Goal: Task Accomplishment & Management: Use online tool/utility

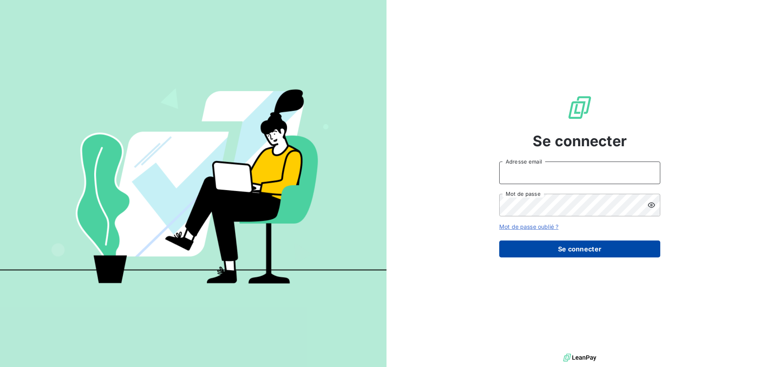
type input "[EMAIL_ADDRESS][DOMAIN_NAME]"
click at [581, 244] on button "Se connecter" at bounding box center [579, 248] width 161 height 17
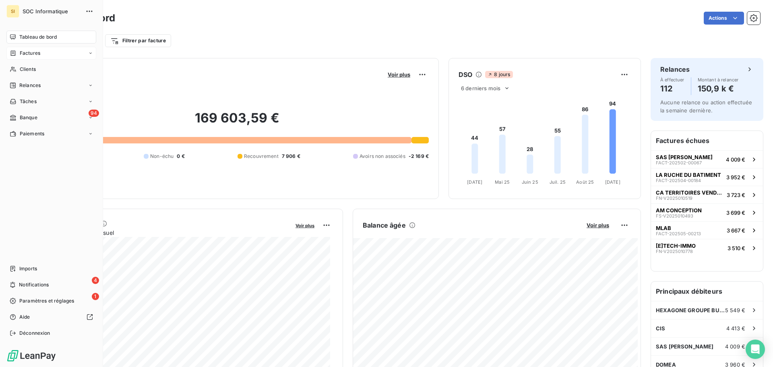
click at [29, 55] on span "Factures" at bounding box center [30, 53] width 21 height 7
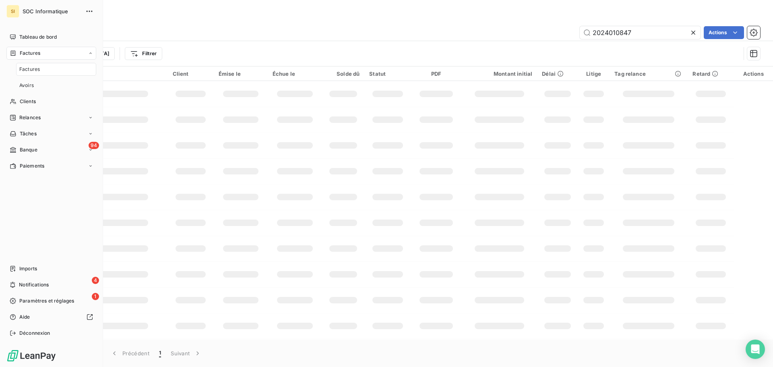
click at [64, 70] on div "Factures" at bounding box center [56, 69] width 80 height 13
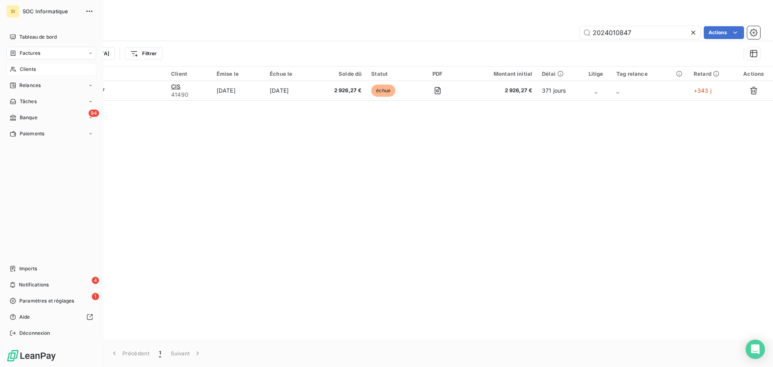
click at [56, 73] on div "Clients" at bounding box center [51, 69] width 90 height 13
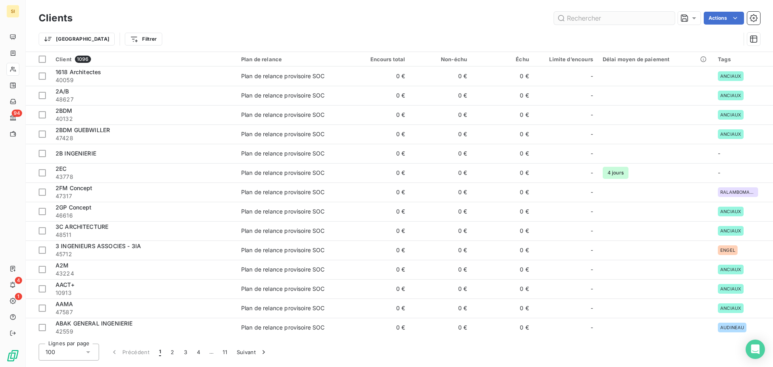
click at [618, 17] on input "text" at bounding box center [614, 18] width 121 height 13
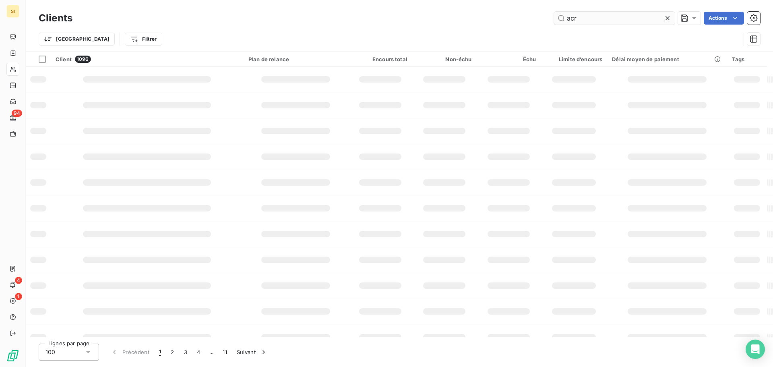
type input "acr"
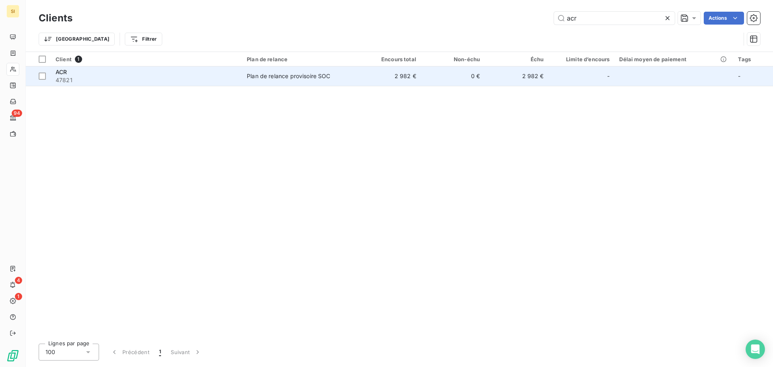
click at [215, 72] on div "ACR" at bounding box center [147, 72] width 182 height 8
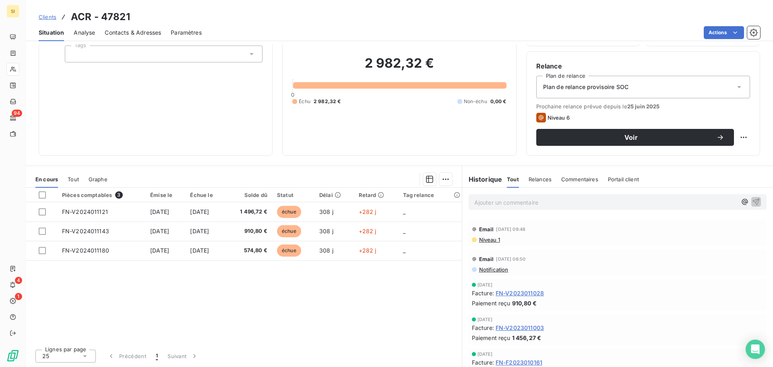
scroll to position [121, 0]
click at [50, 19] on span "Clients" at bounding box center [48, 17] width 18 height 6
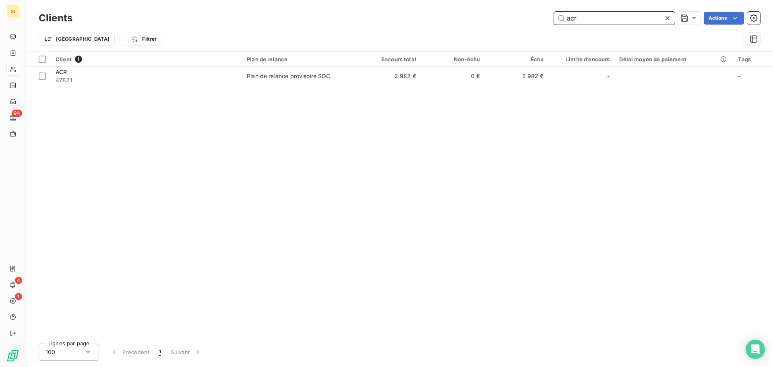
click at [585, 24] on input "acr" at bounding box center [614, 18] width 121 height 13
paste input "CONSTRUCTIONS INGENIERIE SOLUTIONS"
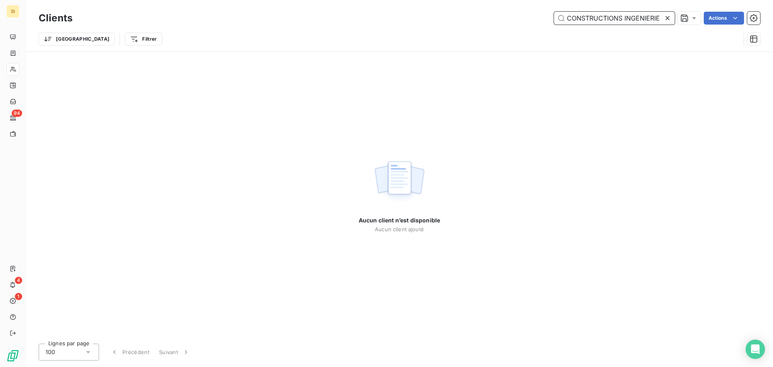
click at [614, 16] on input "CONSTRUCTIONS INGENIERIE SOLUTIONS" at bounding box center [614, 18] width 121 height 13
paste input "2024010847"
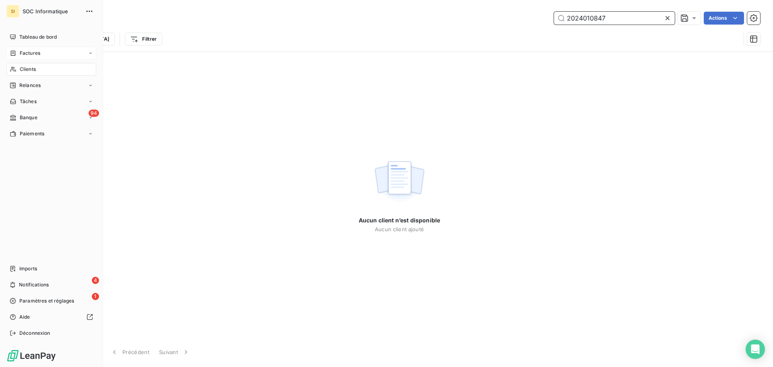
type input "2024010847"
click at [37, 55] on span "Factures" at bounding box center [30, 53] width 21 height 7
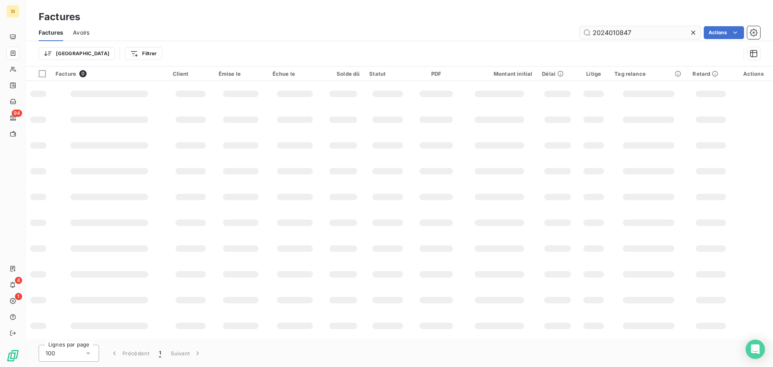
click at [641, 30] on input "2024010847" at bounding box center [640, 32] width 121 height 13
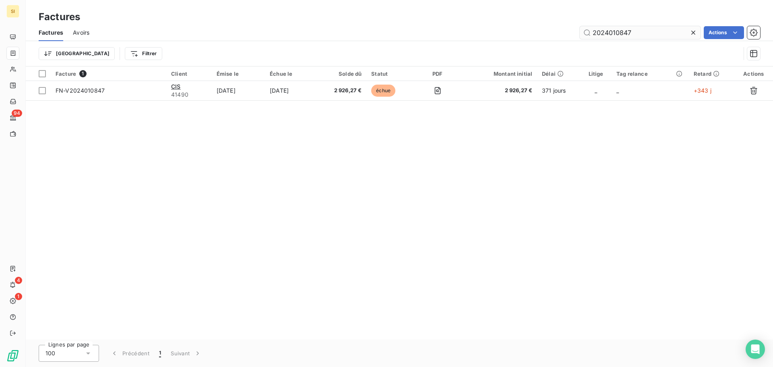
click at [641, 30] on input "2024010847" at bounding box center [640, 32] width 121 height 13
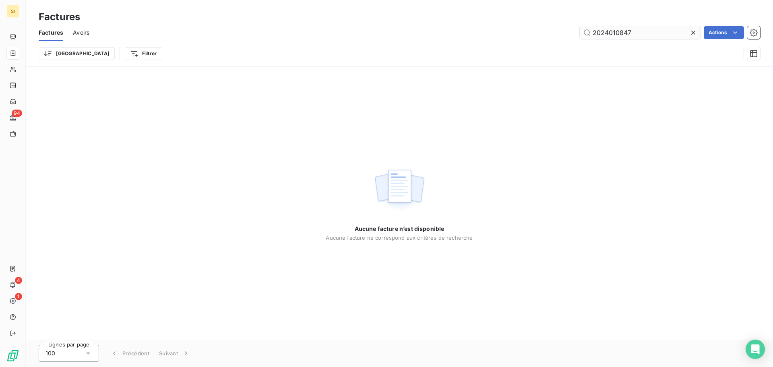
type input "2024010847"
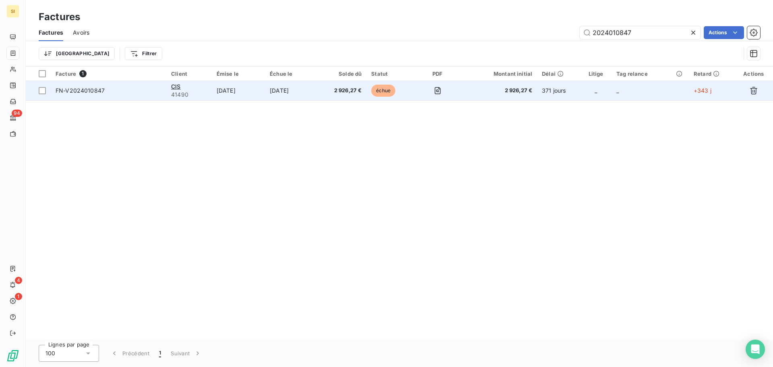
click at [101, 91] on span "FN-V2024010847" at bounding box center [80, 90] width 49 height 7
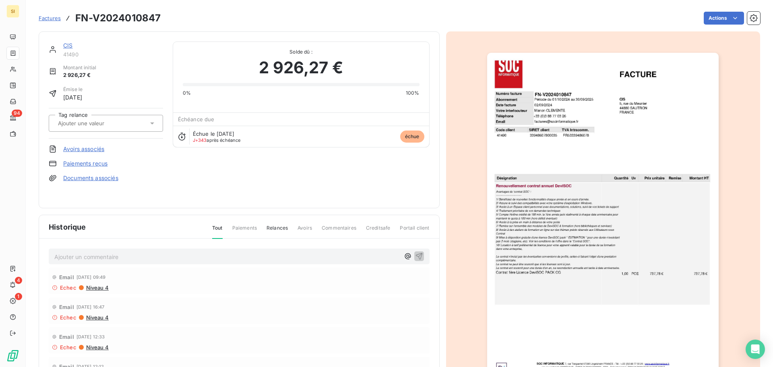
click at [68, 47] on link "CIS" at bounding box center [67, 45] width 9 height 7
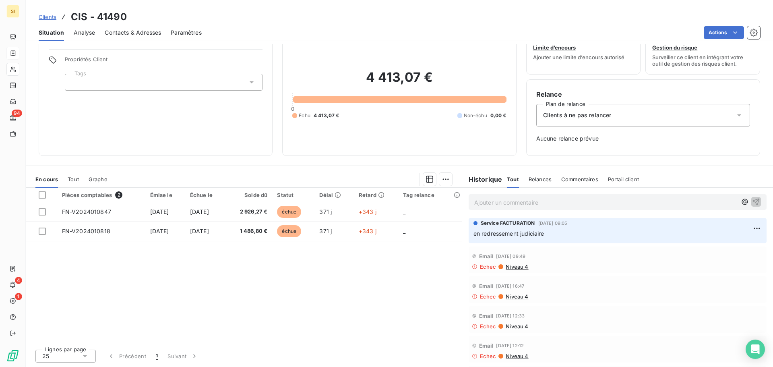
click at [49, 17] on span "Clients" at bounding box center [48, 17] width 18 height 6
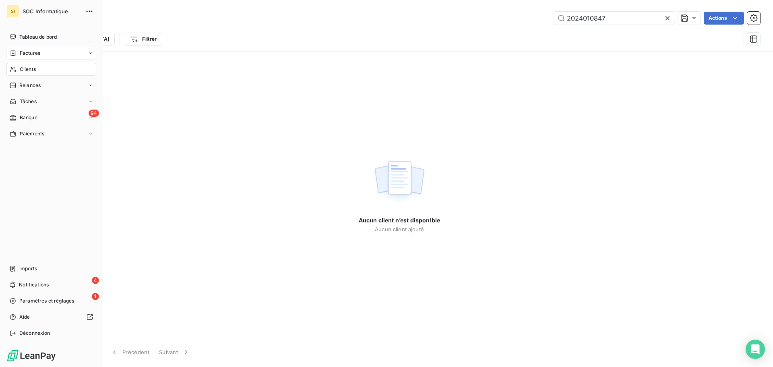
click at [20, 52] on span "Factures" at bounding box center [30, 53] width 21 height 7
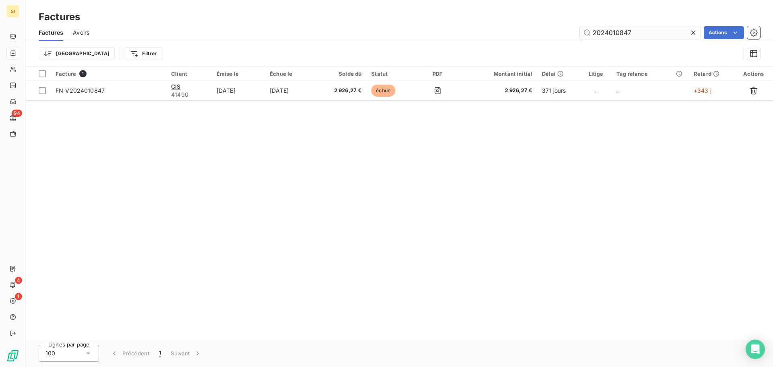
click at [643, 33] on input "2024010847" at bounding box center [640, 32] width 121 height 13
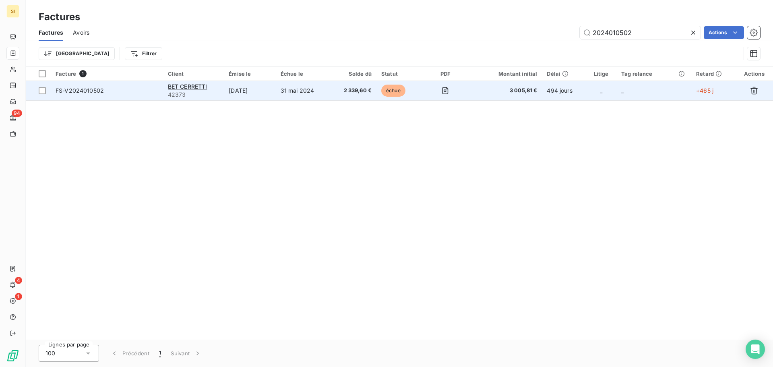
type input "2024010502"
click at [133, 95] on td "FS-V2024010502" at bounding box center [107, 90] width 112 height 19
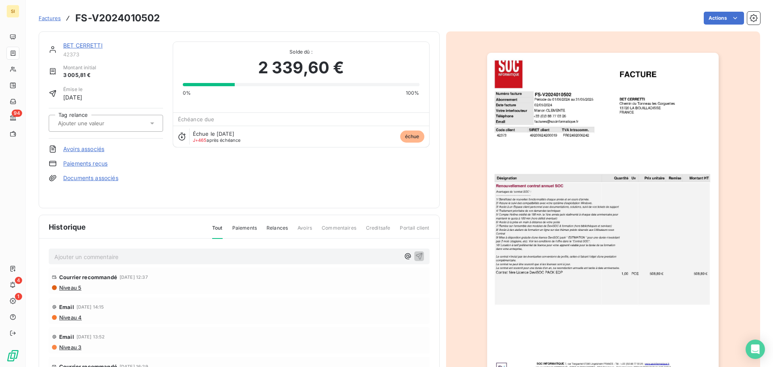
click at [47, 17] on span "Factures" at bounding box center [50, 18] width 22 height 6
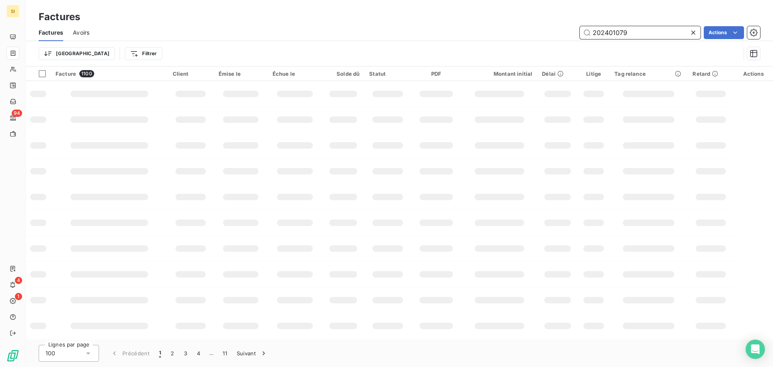
type input "2024010792"
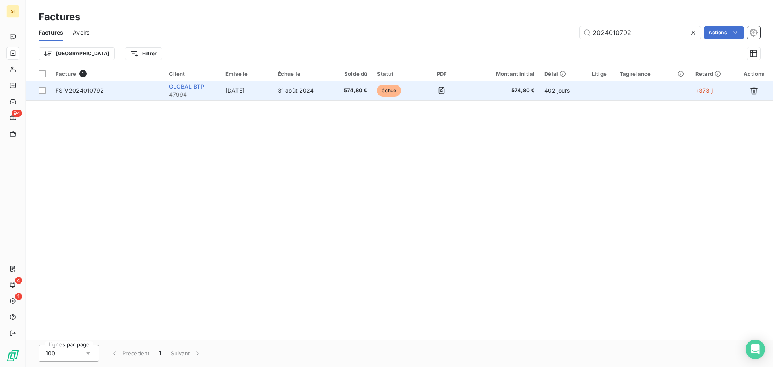
click at [191, 86] on span "GLOBAL BTP" at bounding box center [186, 86] width 35 height 7
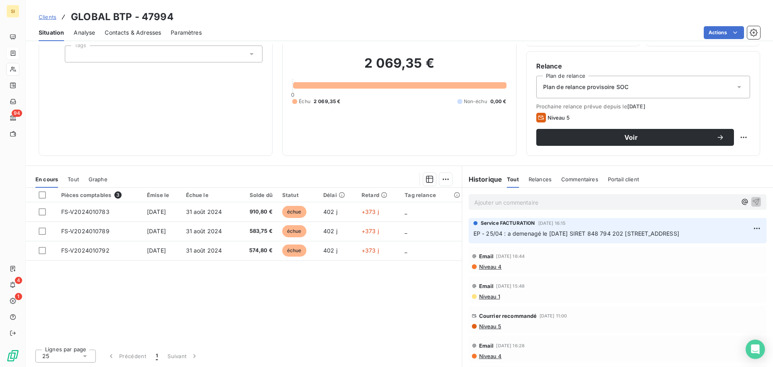
click at [43, 16] on span "Clients" at bounding box center [48, 17] width 18 height 6
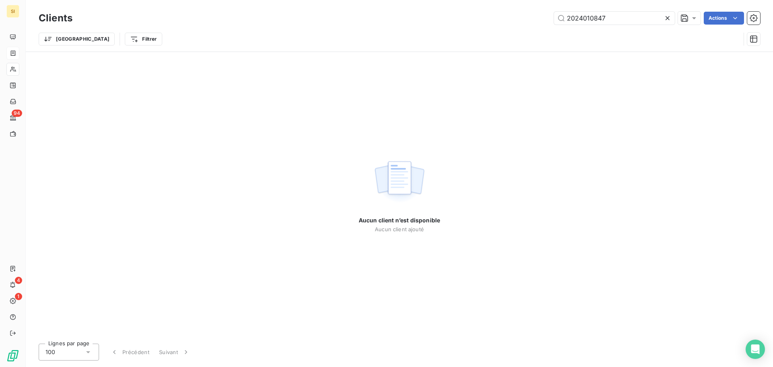
click at [603, 25] on div "Clients 2024010847 Actions" at bounding box center [400, 18] width 722 height 17
click at [603, 24] on input "2024010847" at bounding box center [614, 18] width 121 height 13
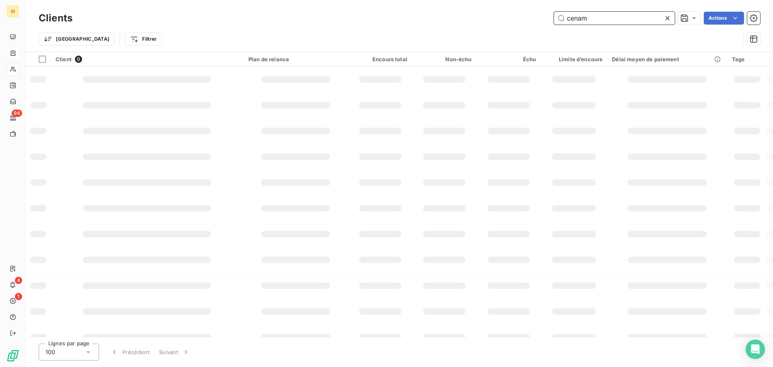
type input "cenam"
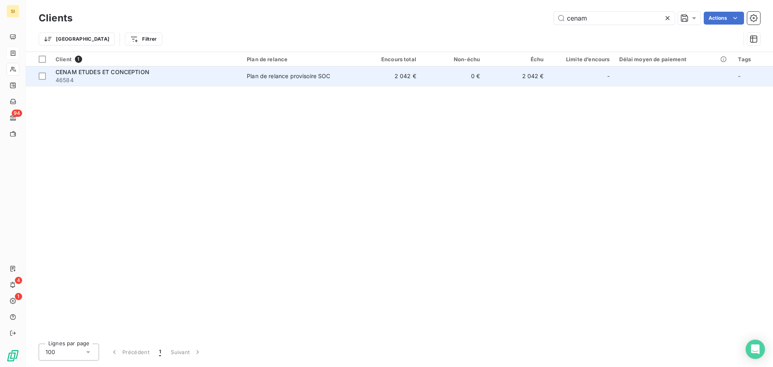
click at [148, 78] on span "46584" at bounding box center [147, 80] width 182 height 8
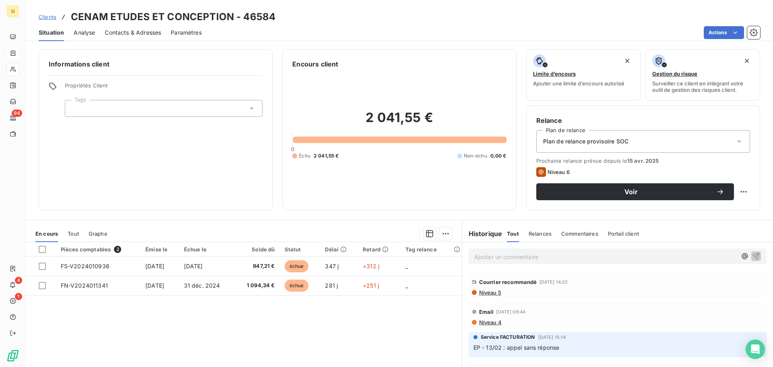
click at [49, 17] on span "Clients" at bounding box center [48, 17] width 18 height 6
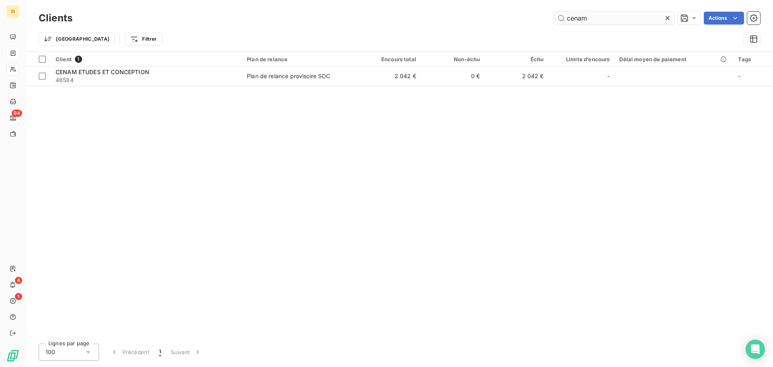
click at [614, 19] on input "cenam" at bounding box center [614, 18] width 121 height 13
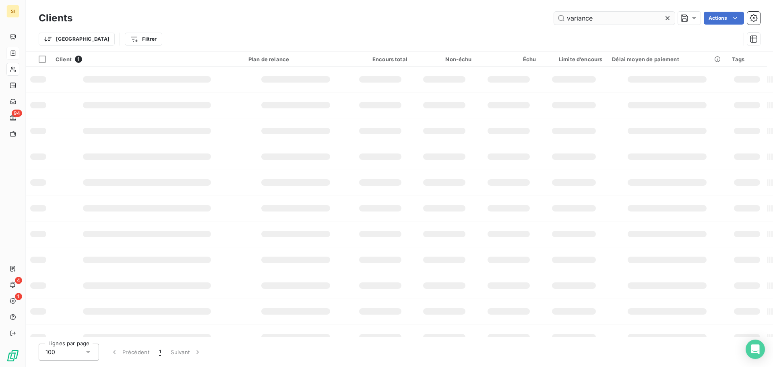
type input "variance"
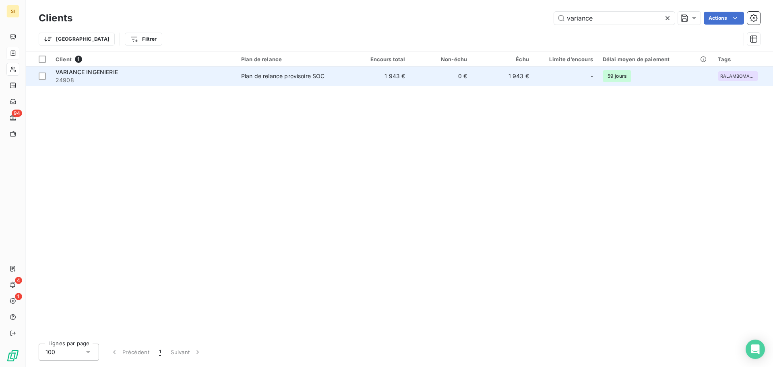
click at [122, 76] on span "24908" at bounding box center [144, 80] width 176 height 8
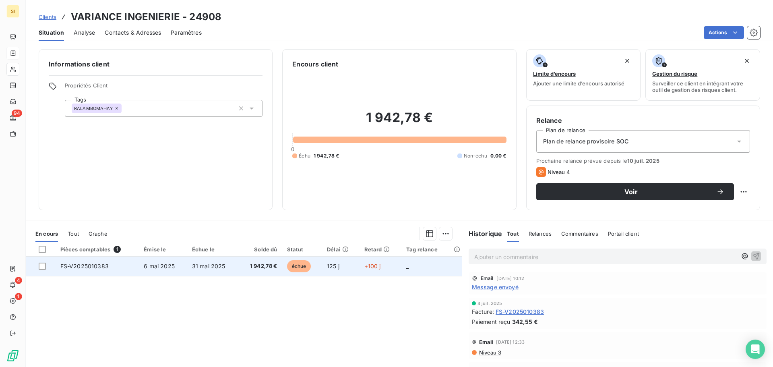
click at [431, 265] on td "_" at bounding box center [431, 266] width 60 height 19
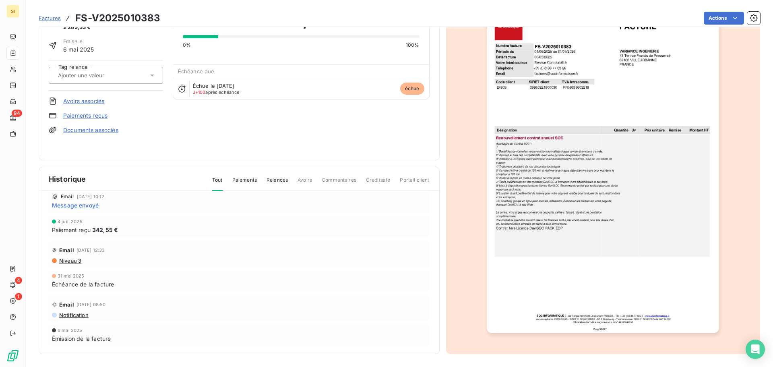
scroll to position [30, 0]
click at [86, 205] on span "Message envoyé" at bounding box center [75, 204] width 47 height 8
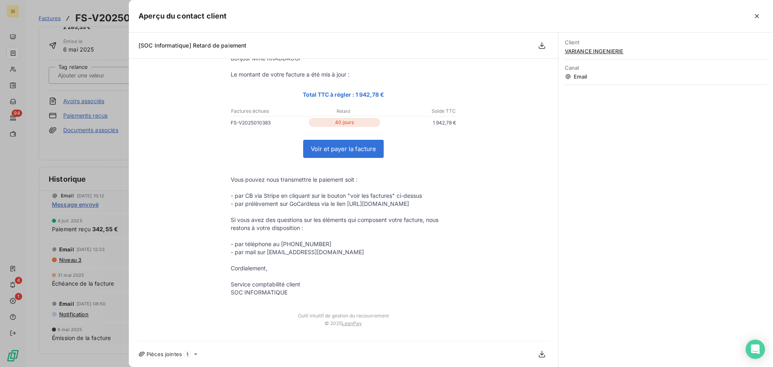
scroll to position [69, 0]
click at [759, 14] on icon "button" at bounding box center [757, 16] width 8 height 8
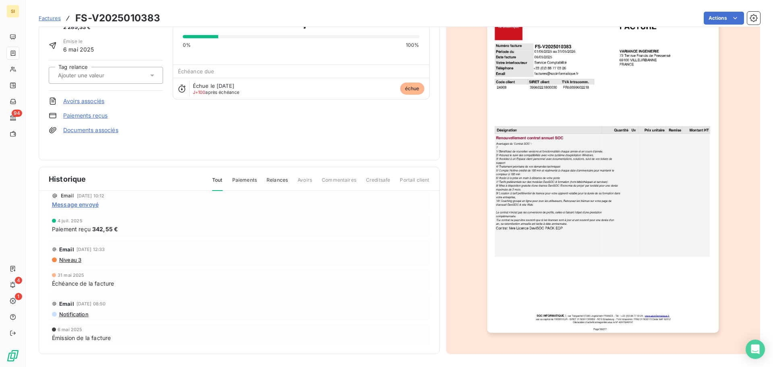
scroll to position [0, 0]
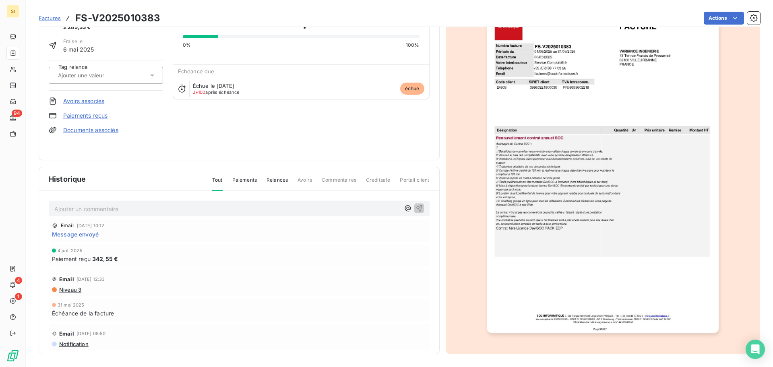
click at [50, 17] on span "Factures" at bounding box center [50, 18] width 22 height 6
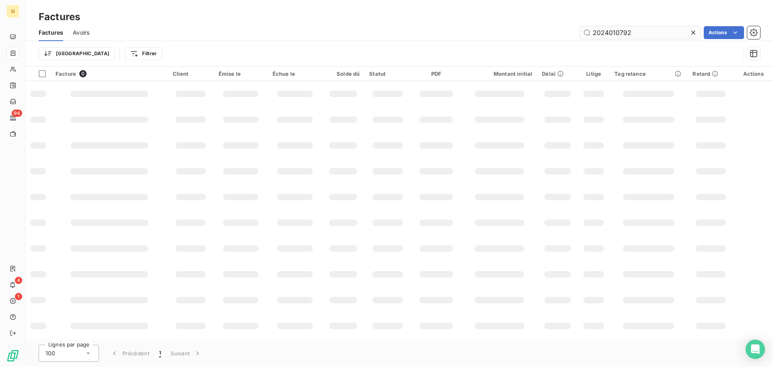
click at [619, 31] on input "2024010792" at bounding box center [640, 32] width 121 height 13
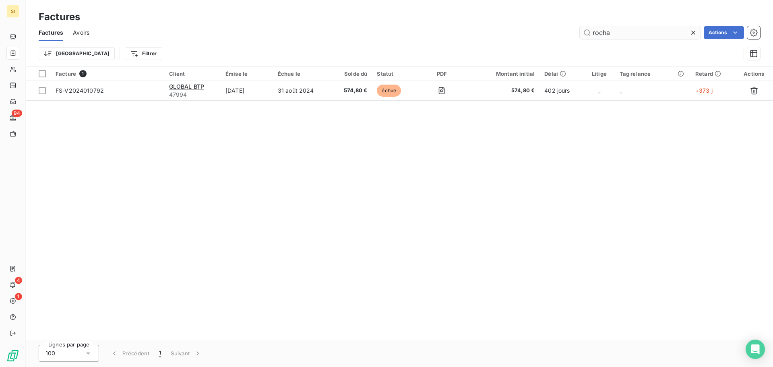
type input "rocha"
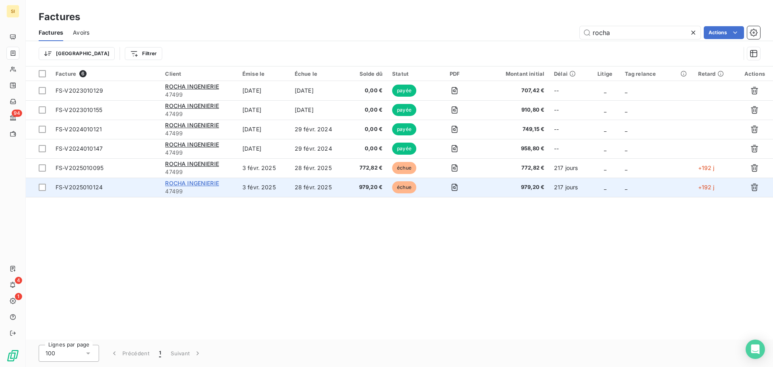
click at [181, 182] on span "ROCHA INGENIERIE" at bounding box center [192, 183] width 54 height 7
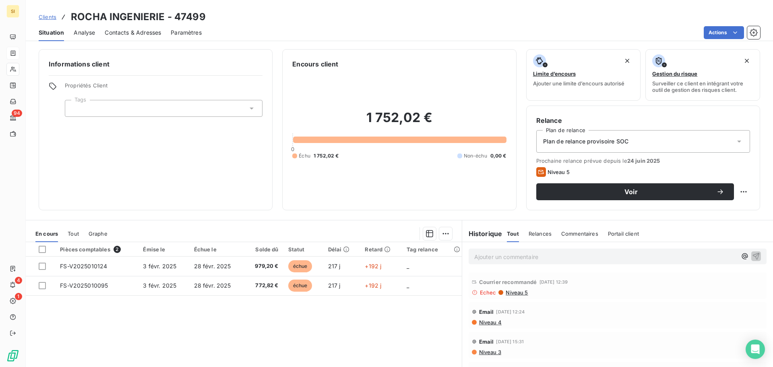
click at [488, 293] on span "Echec" at bounding box center [488, 292] width 17 height 6
click at [472, 294] on icon at bounding box center [475, 293] width 6 height 6
click at [473, 294] on icon at bounding box center [474, 292] width 5 height 5
click at [509, 294] on span "Niveau 5" at bounding box center [516, 292] width 23 height 6
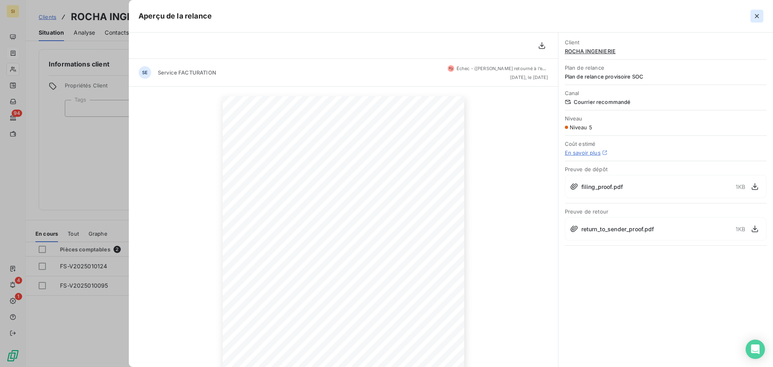
click at [759, 15] on icon "button" at bounding box center [757, 16] width 4 height 4
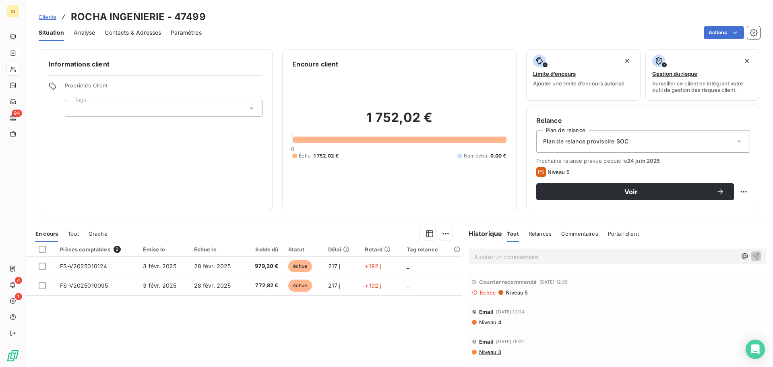
click at [43, 18] on span "Clients" at bounding box center [48, 17] width 18 height 6
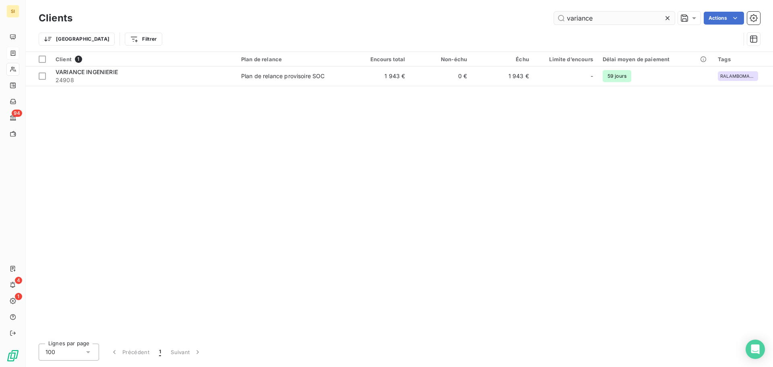
click at [632, 21] on input "variance" at bounding box center [614, 18] width 121 height 13
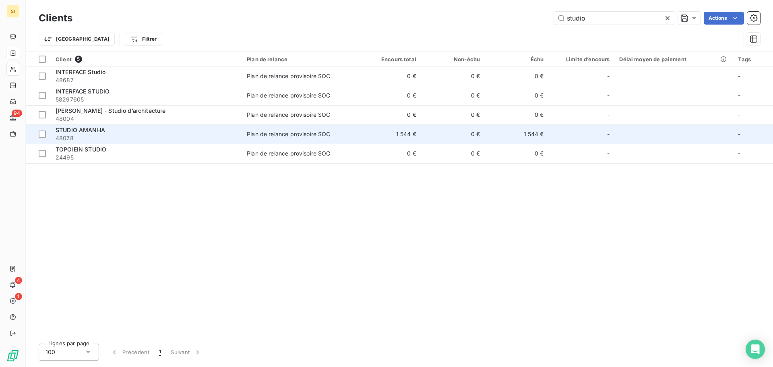
type input "studio"
click at [172, 131] on div "STUDIO AMANHA" at bounding box center [147, 130] width 182 height 8
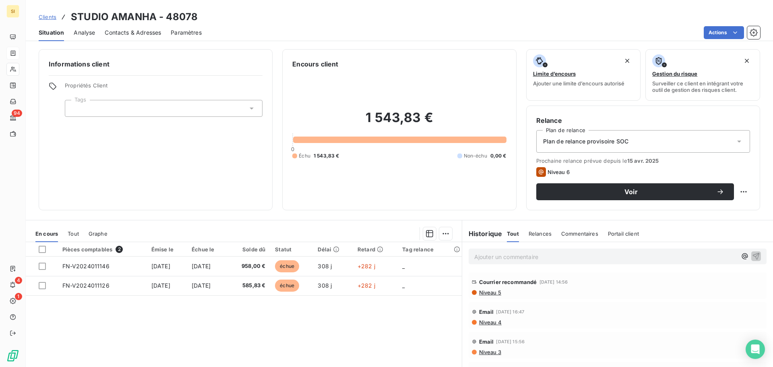
click at [50, 19] on span "Clients" at bounding box center [48, 17] width 18 height 6
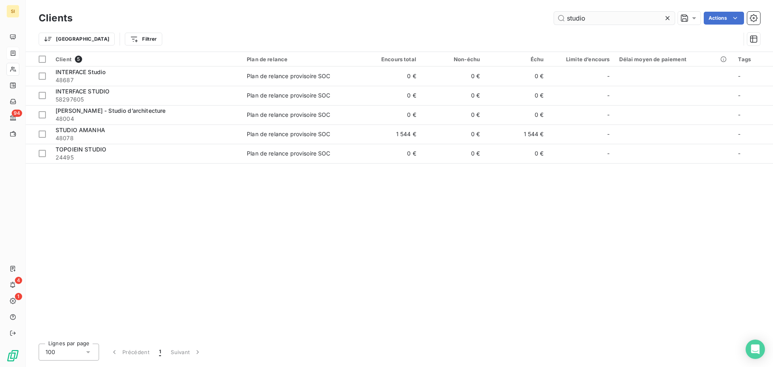
click at [617, 19] on input "studio" at bounding box center [614, 18] width 121 height 13
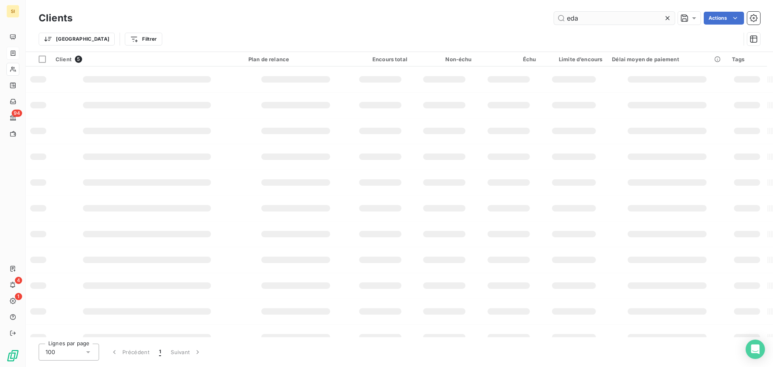
type input "eda"
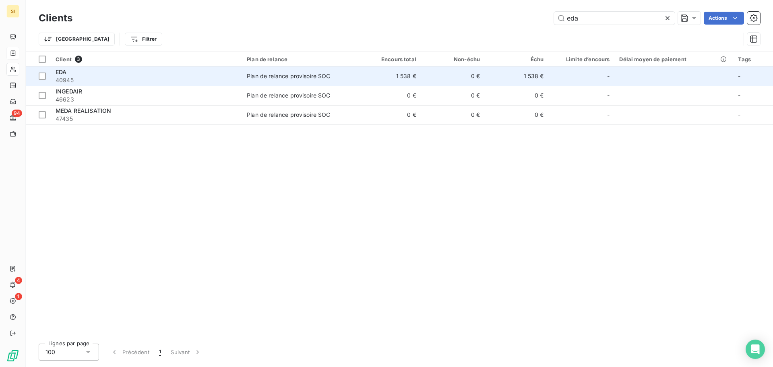
click at [106, 84] on td "EDA 40945" at bounding box center [146, 75] width 191 height 19
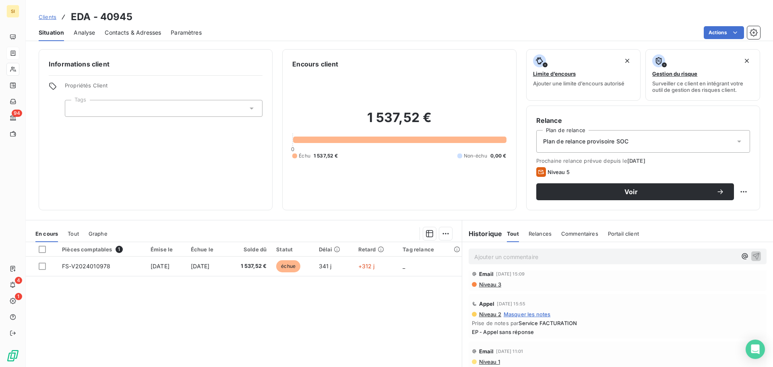
scroll to position [107, 0]
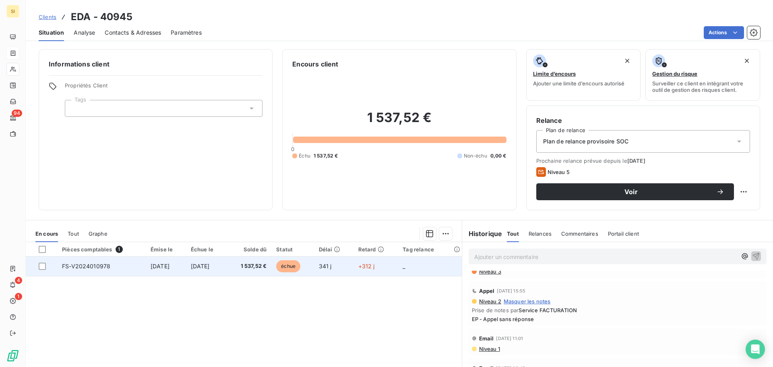
click at [421, 266] on td "_" at bounding box center [430, 266] width 64 height 19
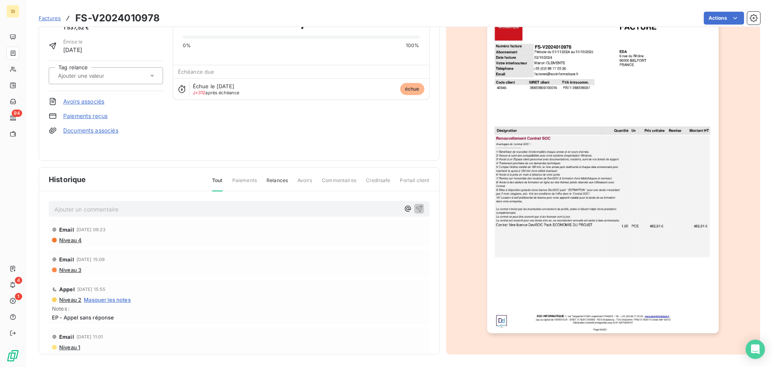
scroll to position [48, 0]
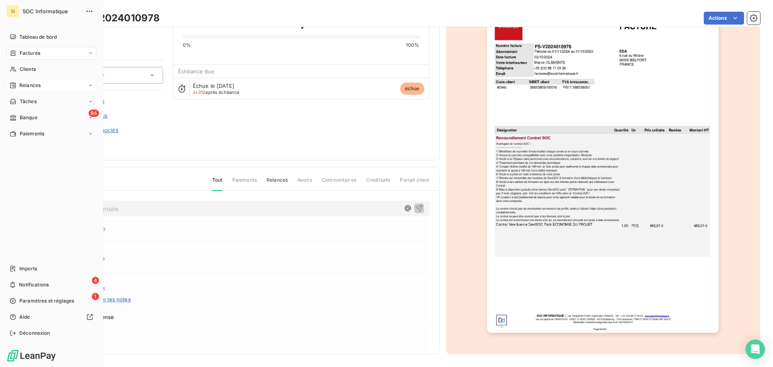
click at [42, 81] on div "Relances" at bounding box center [51, 85] width 90 height 13
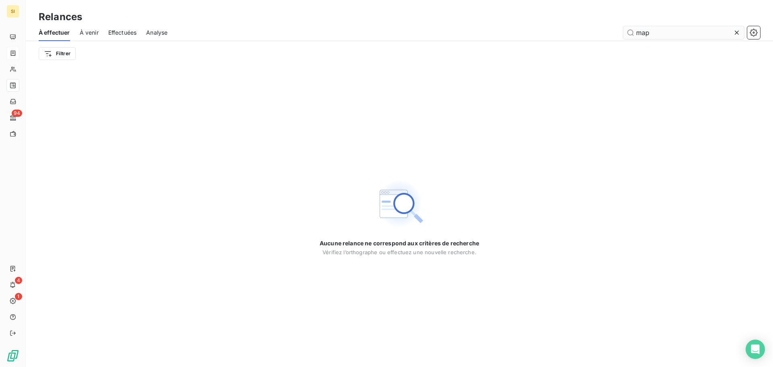
click at [657, 32] on input "map" at bounding box center [683, 32] width 121 height 13
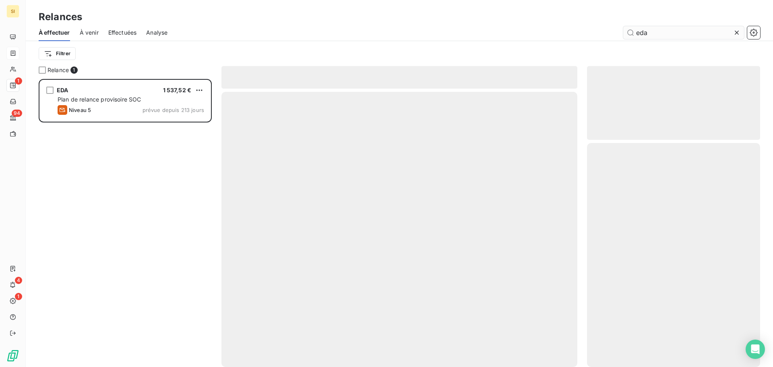
scroll to position [282, 167]
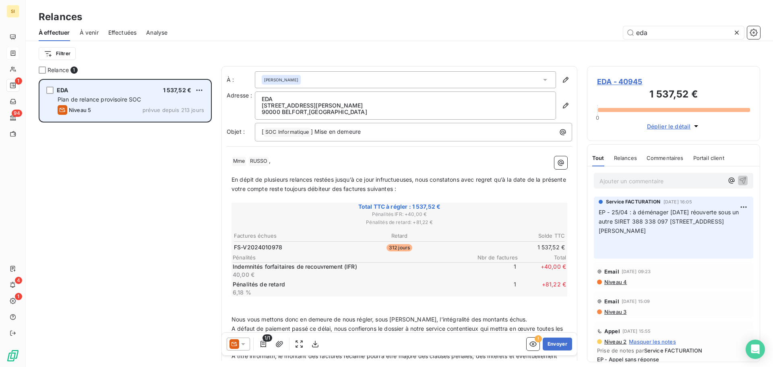
click at [131, 95] on div "EDA 1 537,52 € Plan de relance provisoire SOC Niveau 5 prévue depuis 213 jours" at bounding box center [125, 100] width 171 height 41
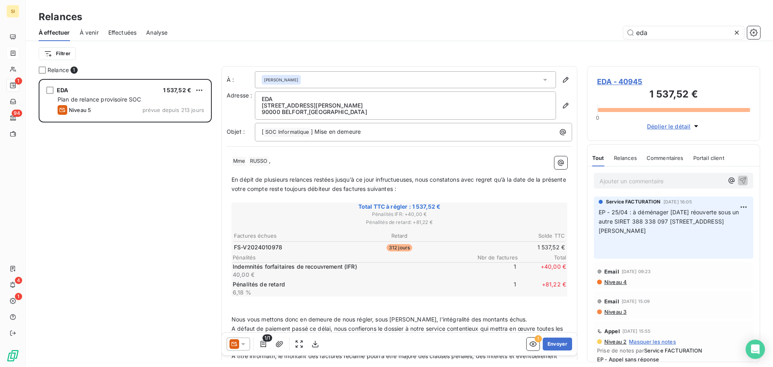
click at [273, 153] on div "﻿ Mme ﻿ RUSSO ﻿ , ﻿ En dépit de plusieurs relances restées jusqu’à ce jour infr…" at bounding box center [400, 290] width 346 height 279
click at [285, 161] on p "﻿ Mme ﻿ RUSSO ﻿ ," at bounding box center [400, 161] width 336 height 10
click at [231, 178] on div "﻿ Mme ﻿ RUSSO ﻿ , ﻿ En dépit de plusieurs relances restées jusqu’à ce jour infr…" at bounding box center [400, 290] width 346 height 279
click at [234, 180] on span "En dépit de plusieurs relances restées jusqu’à ce jour infructueuses, nous cons…" at bounding box center [400, 184] width 336 height 16
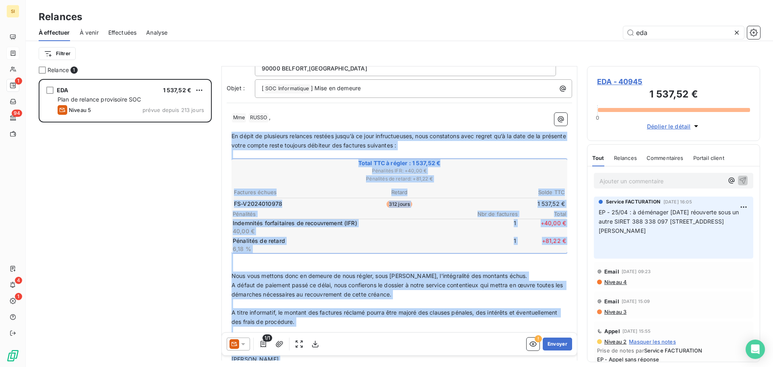
scroll to position [107, 0]
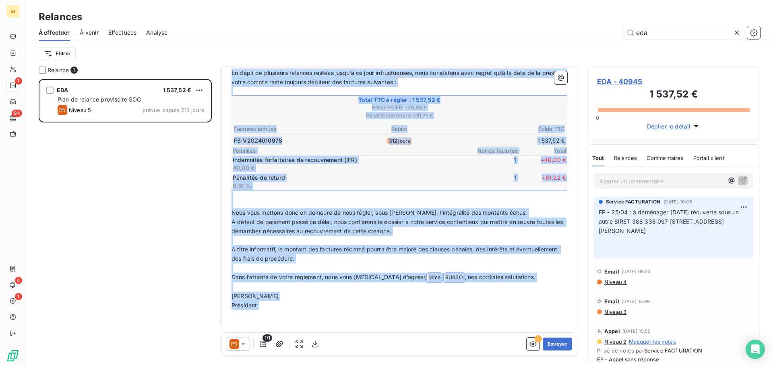
drag, startPoint x: 232, startPoint y: 180, endPoint x: 519, endPoint y: 361, distance: 339.2
click at [519, 361] on div "Relance 1 EDA 1 537,52 € Plan de relance provisoire SOC Niveau 5 prévue depuis …" at bounding box center [399, 216] width 747 height 301
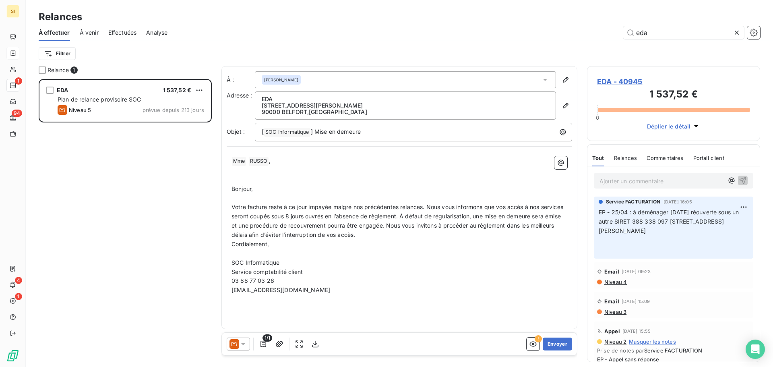
scroll to position [0, 0]
click at [288, 161] on p "﻿ Mme ﻿ RUSSO ﻿ ," at bounding box center [400, 161] width 336 height 10
click at [229, 186] on div "﻿ ﻿ ﻿ Bonjour, ﻿ Votre facture reste à ce jour impayée malgré nos précédentes r…" at bounding box center [400, 229] width 346 height 157
click at [234, 186] on span "Bonjour," at bounding box center [242, 188] width 21 height 7
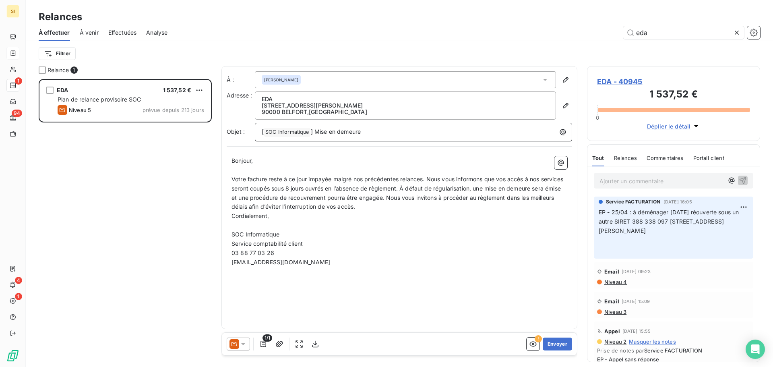
click at [318, 134] on span "] Mise en demeure" at bounding box center [336, 131] width 50 height 7
drag, startPoint x: 310, startPoint y: 132, endPoint x: 239, endPoint y: 138, distance: 72.0
click at [239, 138] on div "Objet : [ SOC Informatique ﻿ SOC Informatique - Suspension sous 8 jours ouvrés …" at bounding box center [400, 132] width 346 height 19
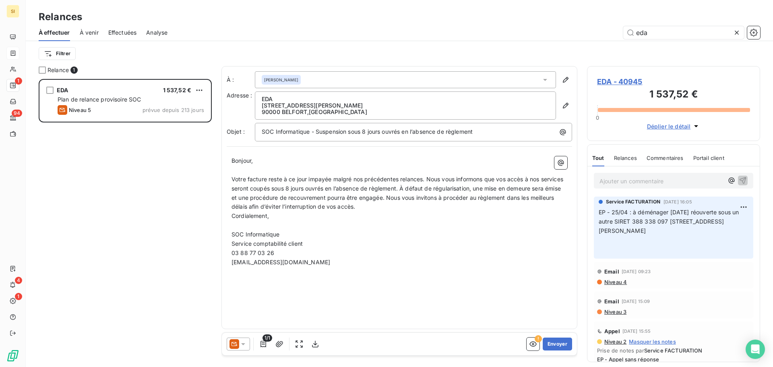
click at [302, 77] on div "Diana RUSSO" at bounding box center [405, 79] width 301 height 17
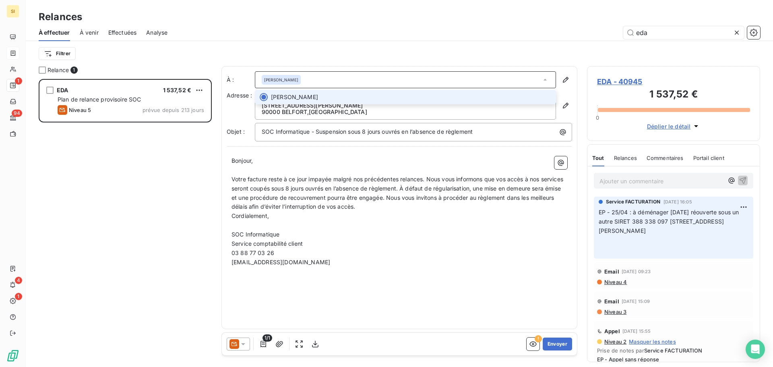
click at [307, 96] on span "Diana RUSSO" at bounding box center [294, 97] width 47 height 8
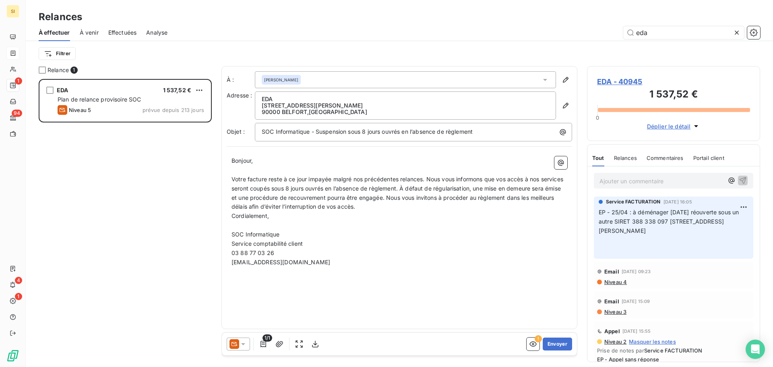
click at [522, 101] on p "EDA" at bounding box center [406, 99] width 288 height 6
click at [531, 339] on button "button" at bounding box center [533, 343] width 13 height 13
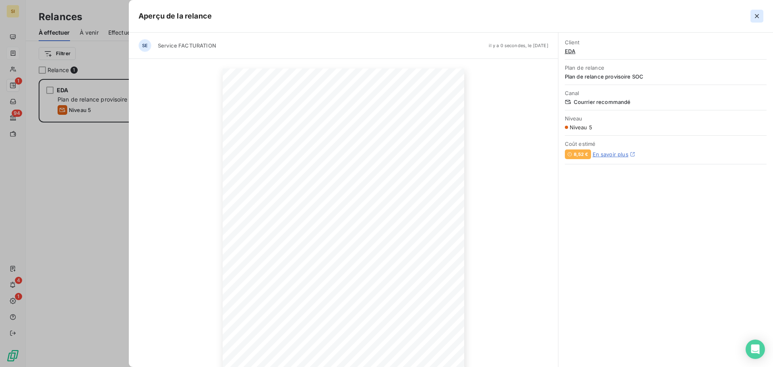
click at [761, 14] on icon "button" at bounding box center [757, 16] width 8 height 8
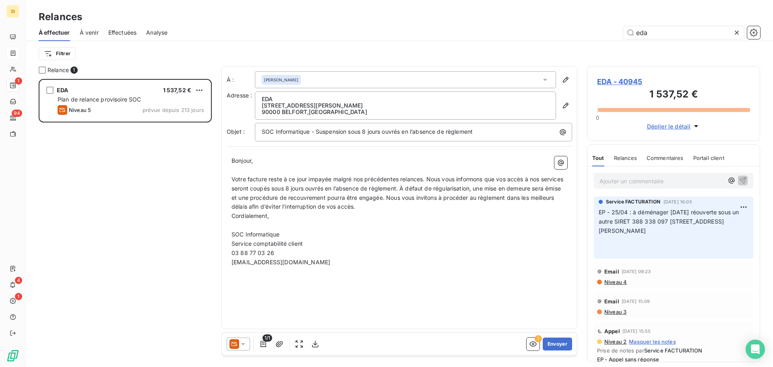
click at [245, 343] on icon at bounding box center [243, 344] width 8 height 8
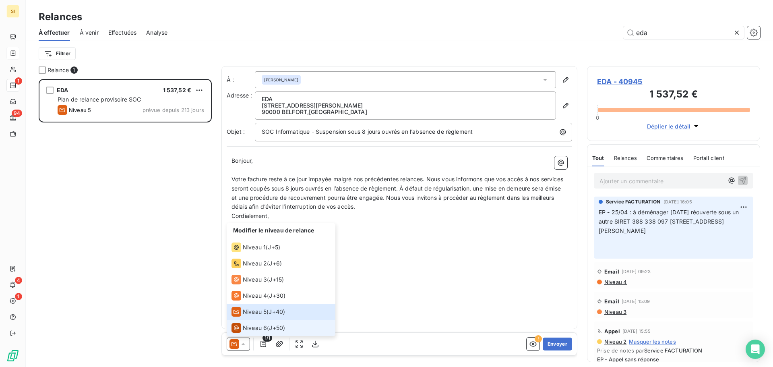
click at [292, 328] on li "Niveau 6 ( J+50 )" at bounding box center [281, 328] width 109 height 16
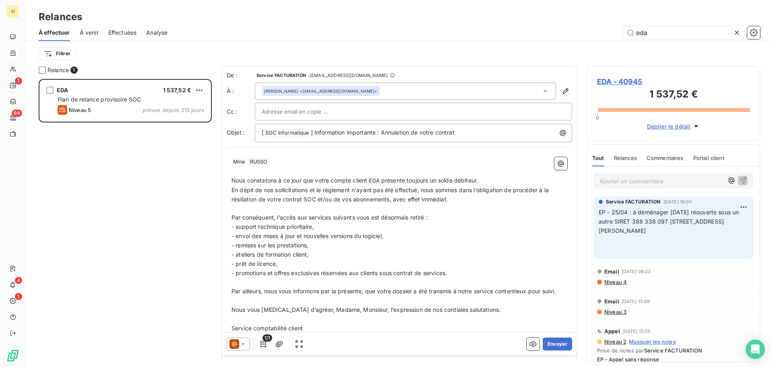
click at [265, 177] on span "Nous constatons à ce jour que votre compte client" at bounding box center [300, 180] width 136 height 7
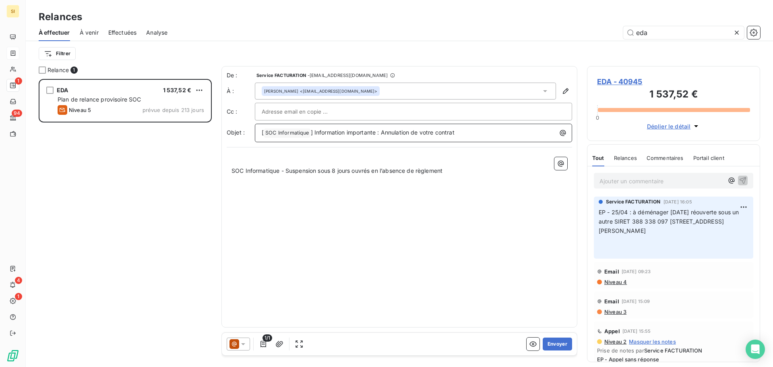
click at [369, 133] on span "] Information importante : Annulation de votre contrat" at bounding box center [383, 132] width 144 height 7
drag, startPoint x: 313, startPoint y: 132, endPoint x: 242, endPoint y: 135, distance: 71.7
click at [242, 135] on div "Objet : [ SOC Informatique ﻿ SOC Informatique - Suspension sous 8 jours ouvrés …" at bounding box center [400, 133] width 346 height 19
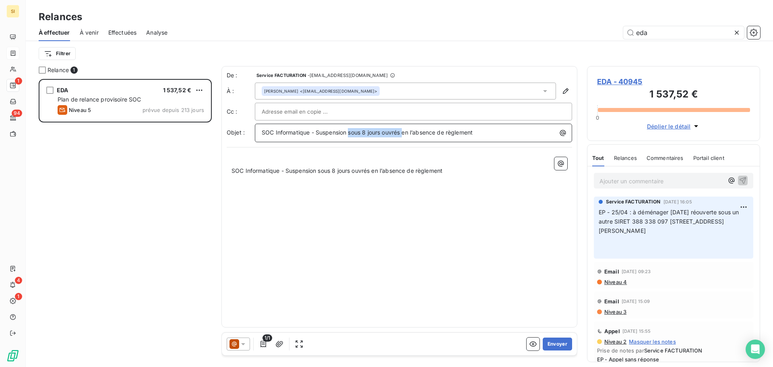
drag, startPoint x: 376, startPoint y: 131, endPoint x: 405, endPoint y: 130, distance: 29.0
click at [405, 130] on span "SOC Informatique - Suspension sous 8 jours ouvrés en l’absence de règlement" at bounding box center [367, 132] width 211 height 7
click at [343, 182] on div "De : Service FACTURATION - factures@socinformatique.fr À : Diana RUSSO <secreta…" at bounding box center [399, 196] width 356 height 261
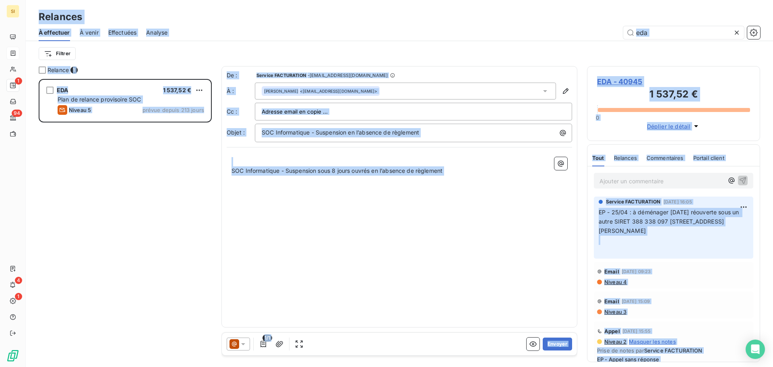
click at [345, 188] on div "De : Service FACTURATION - factures@socinformatique.fr À : Diana RUSSO <secreta…" at bounding box center [399, 196] width 356 height 261
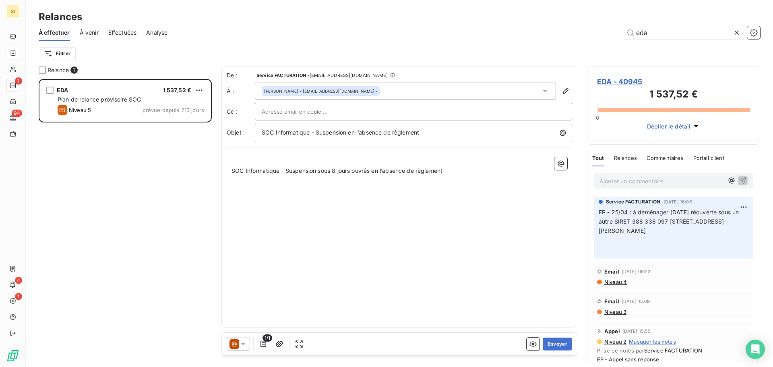
click at [345, 189] on div "De : Service FACTURATION - factures@socinformatique.fr À : Diana RUSSO <secreta…" at bounding box center [399, 196] width 356 height 261
click at [363, 159] on p "﻿" at bounding box center [400, 161] width 336 height 9
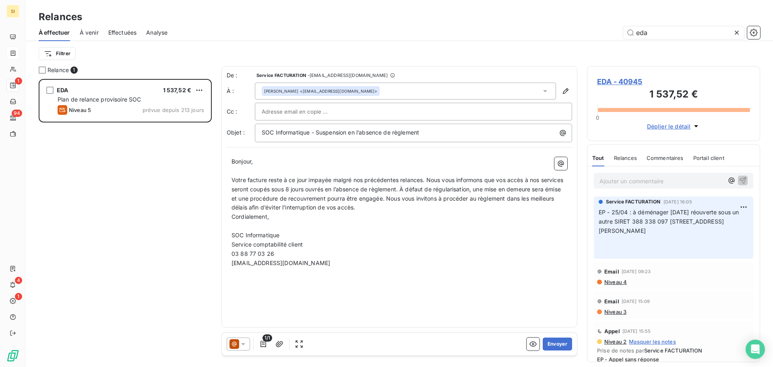
click at [348, 255] on p "03 88 77 03 26" at bounding box center [400, 253] width 336 height 9
click at [265, 188] on span "Votre facture reste à ce jour impayée malgré nos précédentes relances. Nous vou…" at bounding box center [398, 193] width 333 height 35
drag, startPoint x: 291, startPoint y: 190, endPoint x: 346, endPoint y: 190, distance: 54.8
click at [346, 190] on span "Votre facture reste à ce jour impayée malgré nos précédentes relances. Nous vou…" at bounding box center [399, 193] width 335 height 35
click at [342, 228] on p "﻿" at bounding box center [400, 225] width 336 height 9
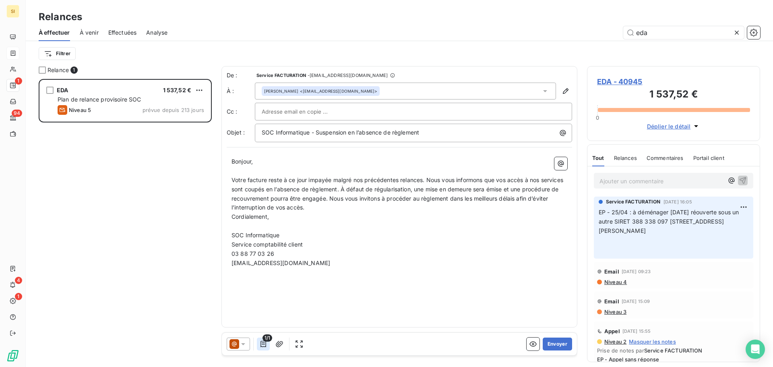
click at [263, 343] on icon "button" at bounding box center [263, 344] width 8 height 8
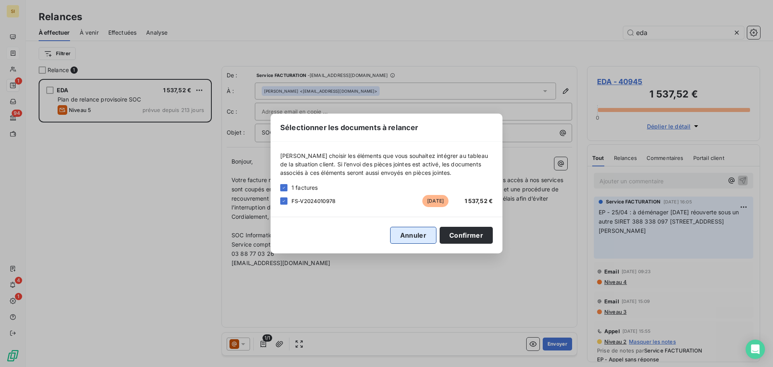
click at [394, 229] on button "Annuler" at bounding box center [413, 235] width 46 height 17
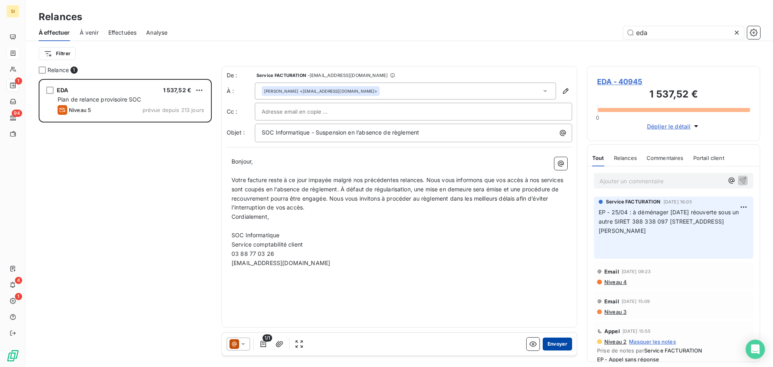
click at [561, 341] on button "Envoyer" at bounding box center [557, 343] width 29 height 13
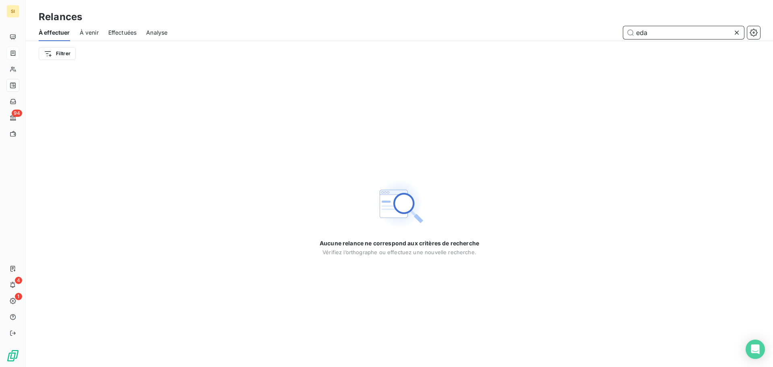
click at [664, 37] on input "eda" at bounding box center [683, 32] width 121 height 13
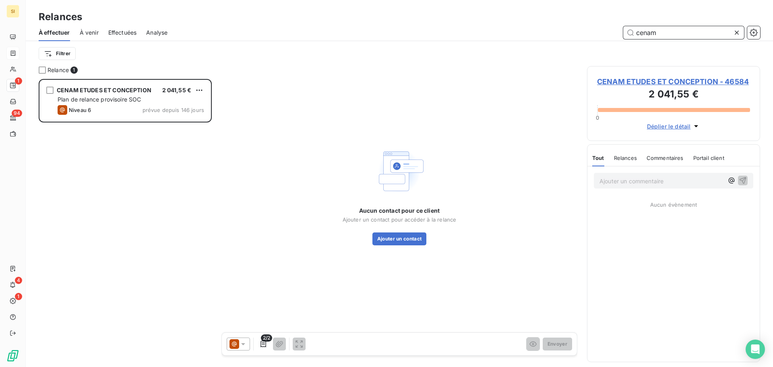
scroll to position [282, 167]
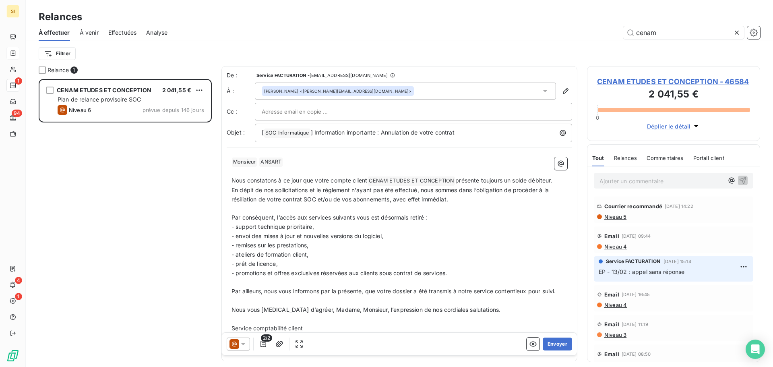
click at [280, 176] on p "Nous constatons à ce jour que votre compte client CENAM ETUDES ET CONCEPTION ﻿ …" at bounding box center [400, 181] width 336 height 10
click at [242, 343] on icon at bounding box center [243, 344] width 4 height 2
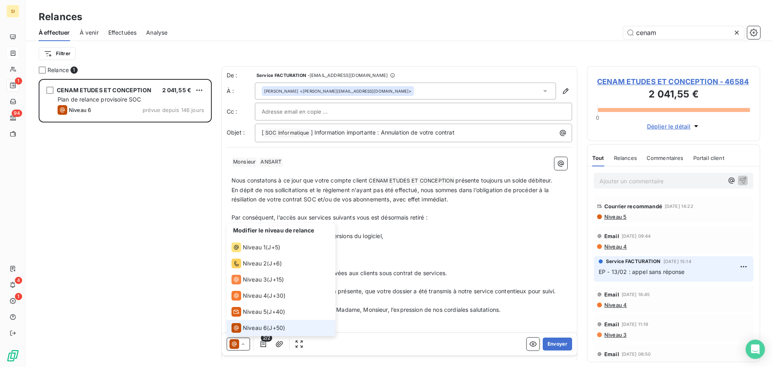
click at [288, 323] on li "Niveau 6 ( J+50 )" at bounding box center [281, 328] width 109 height 16
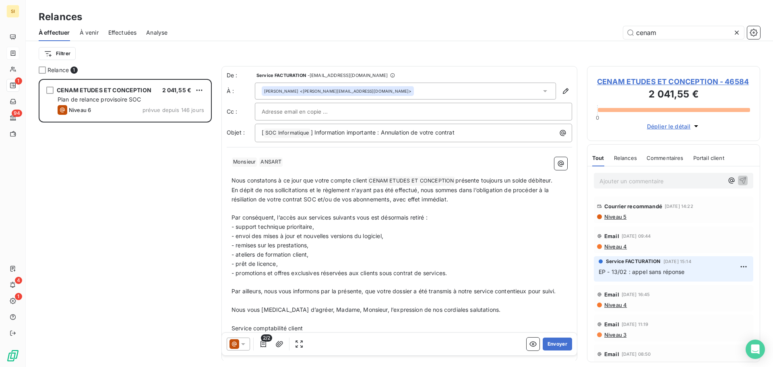
click at [309, 221] on p "Par conséquent, l’accès aux services suivants vous est désormais retiré :" at bounding box center [400, 217] width 336 height 9
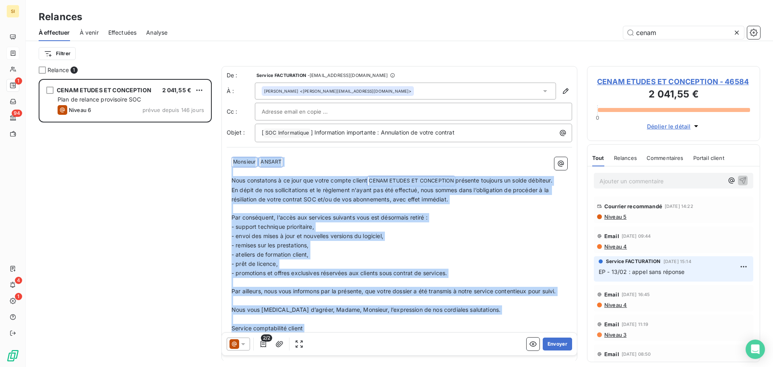
click at [381, 224] on p "- support technique prioritaire," at bounding box center [400, 226] width 336 height 9
click at [287, 206] on p "﻿" at bounding box center [400, 208] width 336 height 9
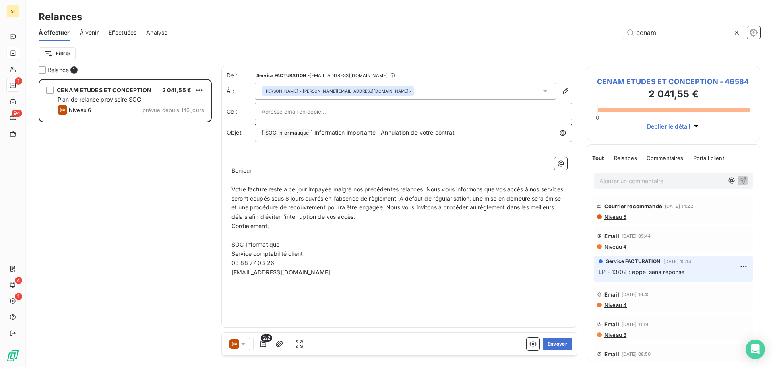
click at [338, 132] on span "] Information importante : Annulation de votre contrat" at bounding box center [383, 132] width 144 height 7
drag, startPoint x: 311, startPoint y: 134, endPoint x: 255, endPoint y: 134, distance: 56.0
click at [255, 134] on div "[ SOC Informatique ﻿ SOC Informatique - Suspension sous 8 jours ouvrés en l’abs…" at bounding box center [413, 133] width 317 height 19
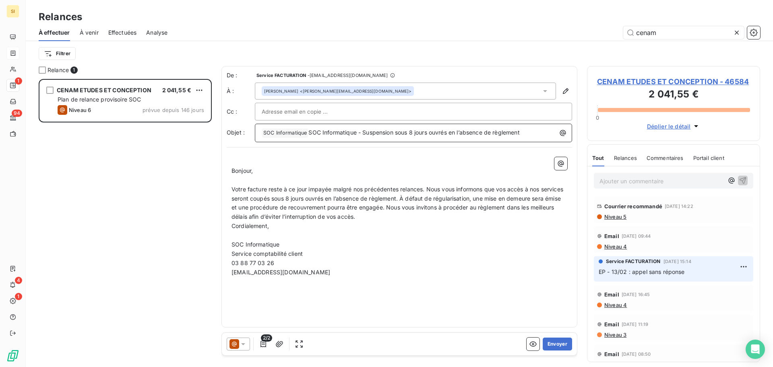
click at [308, 132] on span "SOC Informatique - Suspension sous 8 jours ouvrés en l’absence de règlement" at bounding box center [413, 132] width 211 height 7
drag, startPoint x: 389, startPoint y: 133, endPoint x: 350, endPoint y: 133, distance: 39.9
click at [350, 133] on span "SOC Informatique - Suspension sous 8 jours ouvrés en l’absence de règlement" at bounding box center [367, 132] width 211 height 7
drag, startPoint x: 352, startPoint y: 199, endPoint x: 298, endPoint y: 198, distance: 54.4
click at [298, 198] on span "Votre facture reste à ce jour impayée malgré nos précédentes relances. Nous vou…" at bounding box center [398, 203] width 333 height 35
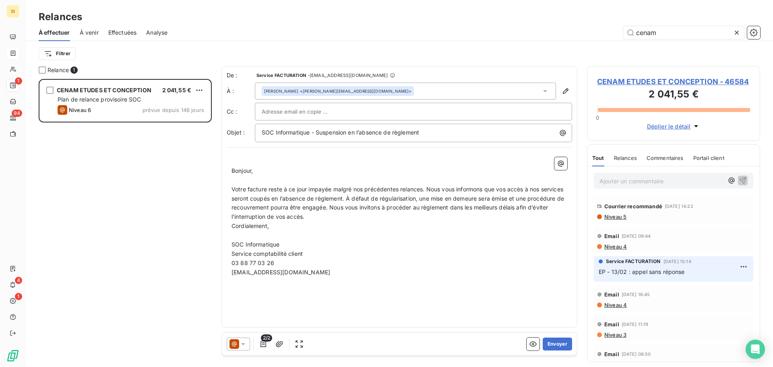
click at [263, 200] on span "Votre facture reste à ce jour impayée malgré nos précédentes relances. Nous vou…" at bounding box center [399, 203] width 334 height 35
click at [339, 207] on span "Votre facture reste à ce jour impayée malgré nos précédentes relances. Nous vou…" at bounding box center [398, 203] width 333 height 35
click at [564, 345] on button "Envoyer" at bounding box center [557, 343] width 29 height 13
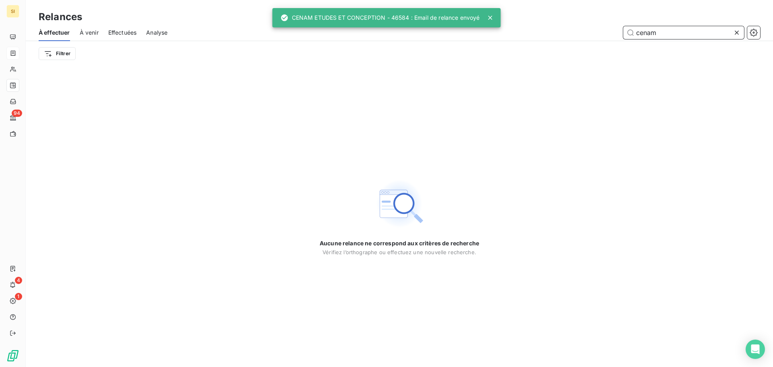
click at [671, 37] on input "cenam" at bounding box center [683, 32] width 121 height 13
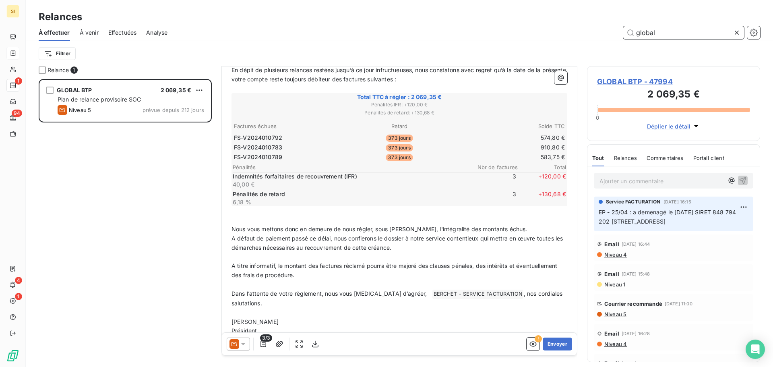
scroll to position [136, 0]
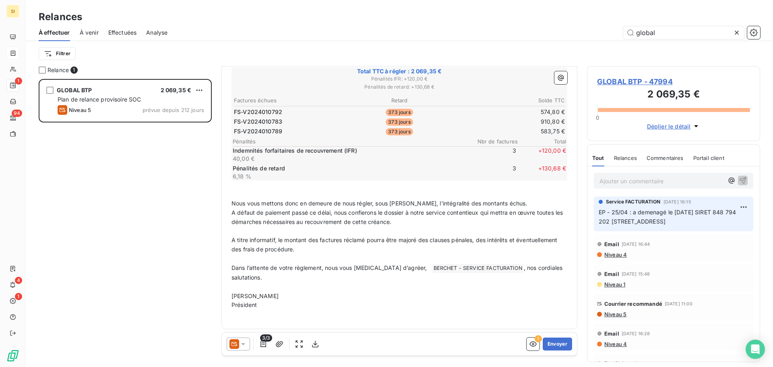
click at [343, 208] on p "A défaut de paiement passé ce délai, nous confierons le dossier à notre service…" at bounding box center [400, 217] width 336 height 19
click at [239, 346] on icon at bounding box center [235, 344] width 10 height 10
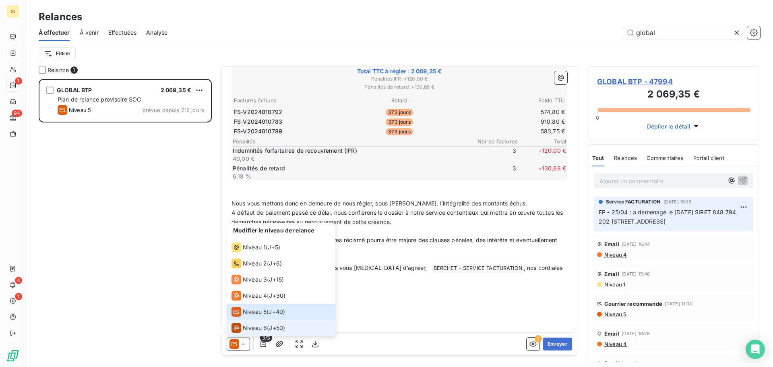
click at [257, 323] on li "Niveau 6 ( J+50 )" at bounding box center [281, 328] width 109 height 16
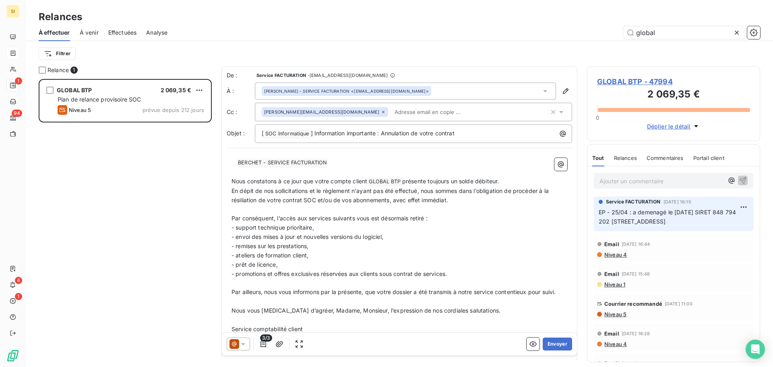
click at [338, 240] on p "- envoi des mises à jour et nouvelles versions du logiciel," at bounding box center [400, 236] width 336 height 9
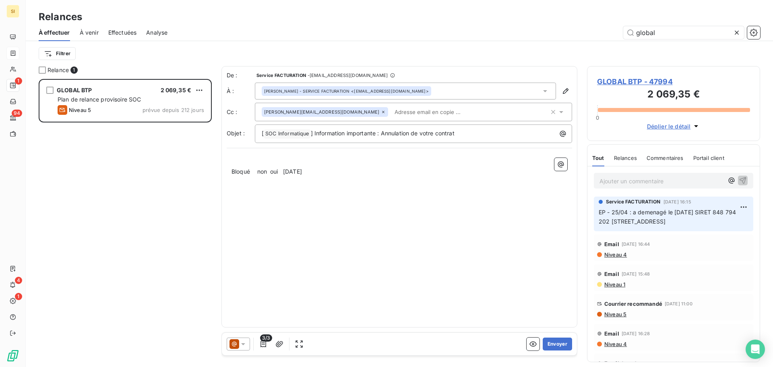
click at [321, 177] on div "﻿ Bloqué non oui 8/9/2025" at bounding box center [400, 167] width 346 height 28
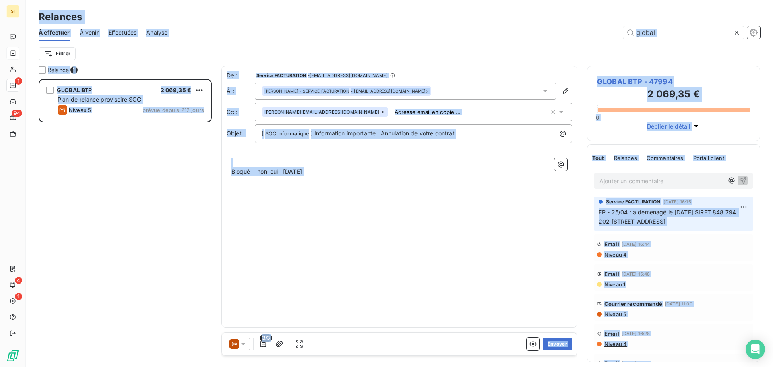
click at [321, 177] on div "﻿ Bloqué non oui 8/9/2025" at bounding box center [400, 167] width 346 height 28
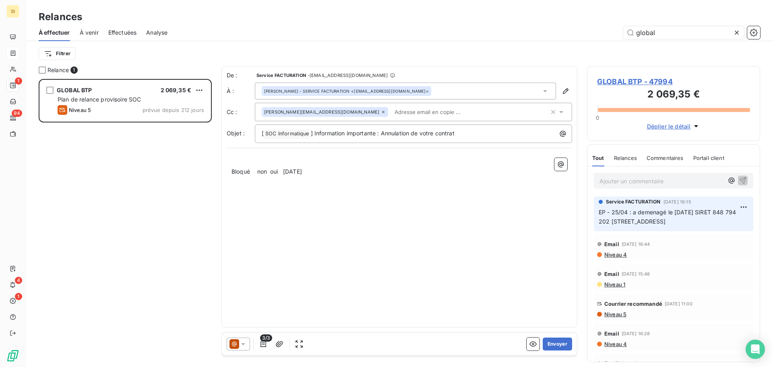
click at [321, 177] on div "﻿ Bloqué non oui 8/9/2025" at bounding box center [400, 167] width 346 height 28
click at [302, 174] on span "Bloqué non oui 8/9/2025" at bounding box center [267, 171] width 70 height 7
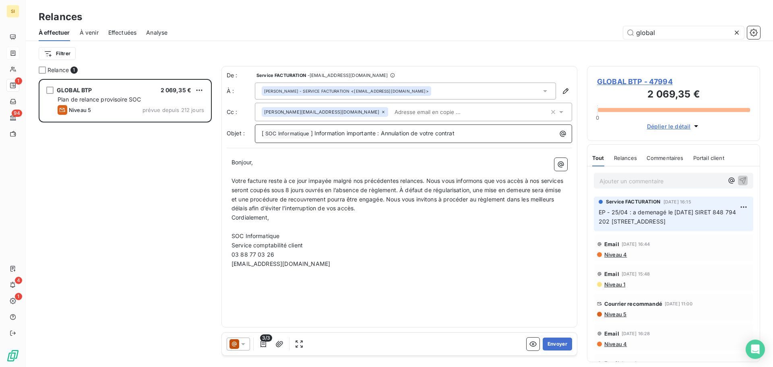
click at [486, 132] on p "[ SOC Informatique ﻿ ] Information importante : Annulation de votre contrat" at bounding box center [416, 134] width 308 height 10
click at [346, 135] on span "] Information importante : Annulation de votre contrat" at bounding box center [383, 133] width 144 height 7
drag, startPoint x: 403, startPoint y: 132, endPoint x: 317, endPoint y: 133, distance: 85.4
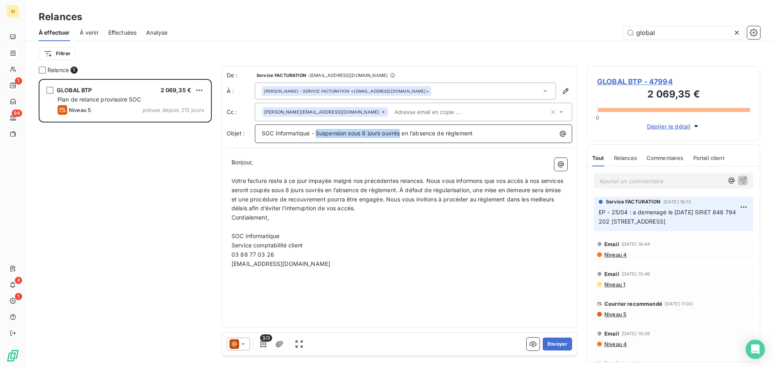
click at [317, 133] on span "SOC Informatique - Suspension sous 8 jours ouvrés en l’absence de règlement" at bounding box center [367, 133] width 211 height 7
drag, startPoint x: 401, startPoint y: 132, endPoint x: 350, endPoint y: 134, distance: 52.0
click at [350, 134] on span "SOC Informatique - Suspension sous 8 jours ouvrés en l’absence de règlement" at bounding box center [367, 133] width 211 height 7
drag, startPoint x: 349, startPoint y: 191, endPoint x: 296, endPoint y: 190, distance: 53.2
click at [296, 190] on span "Votre facture reste à ce jour impayée malgré nos précédentes relances. Nous vou…" at bounding box center [398, 194] width 333 height 35
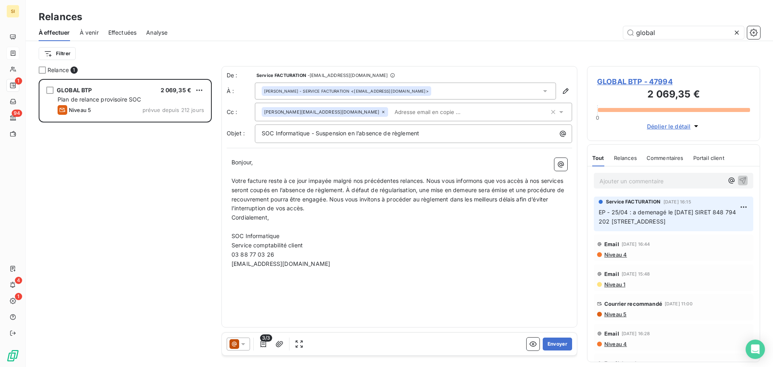
click at [265, 190] on span "Votre facture reste à ce jour impayée malgré nos précédentes relances. Nous vou…" at bounding box center [399, 194] width 334 height 35
click at [389, 216] on p "Cordialement," at bounding box center [400, 217] width 336 height 9
click at [557, 348] on button "Envoyer" at bounding box center [557, 343] width 29 height 13
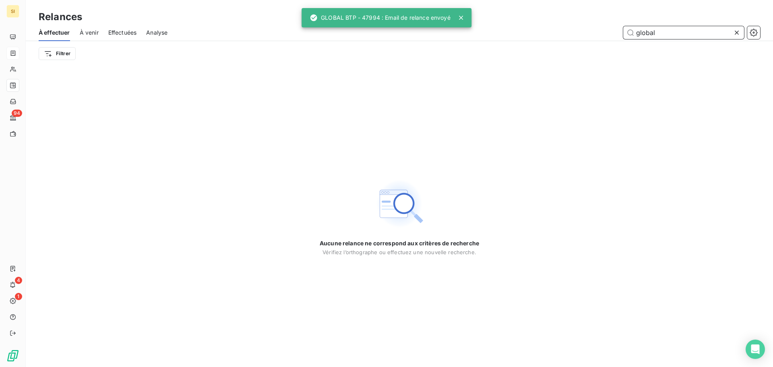
click at [643, 28] on input "global" at bounding box center [683, 32] width 121 height 13
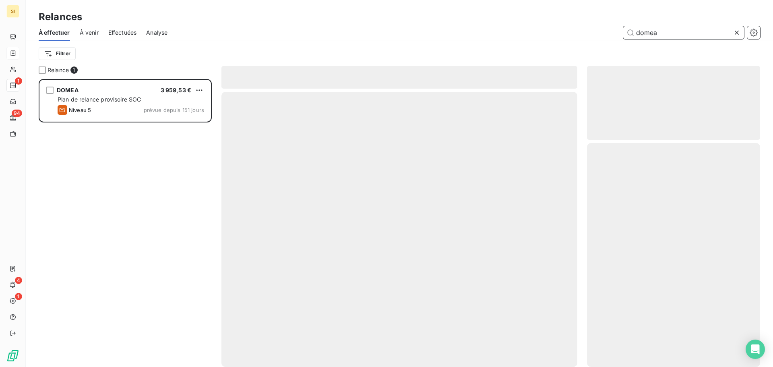
scroll to position [282, 167]
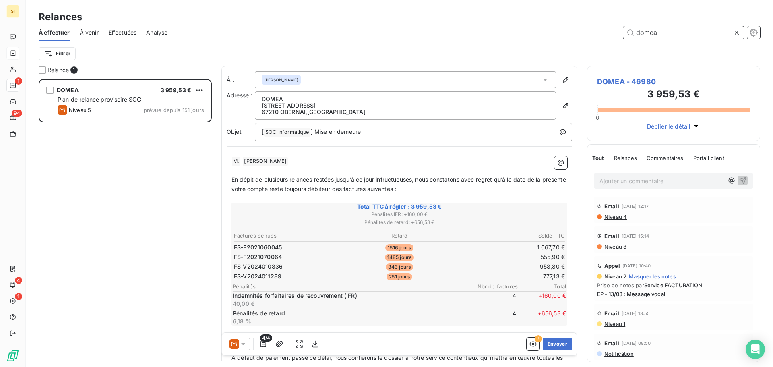
click at [675, 35] on input "domea" at bounding box center [683, 32] width 121 height 13
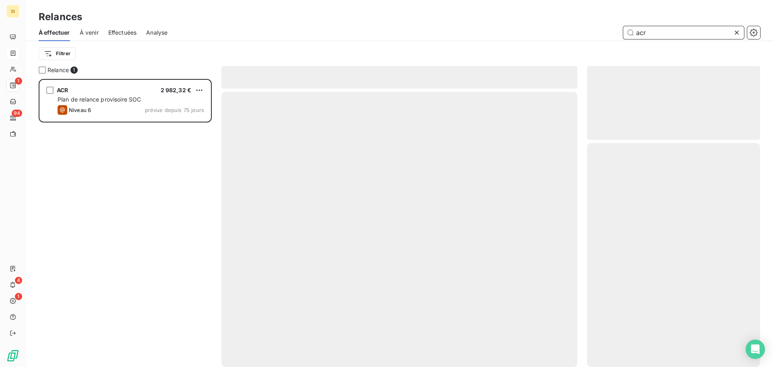
scroll to position [282, 167]
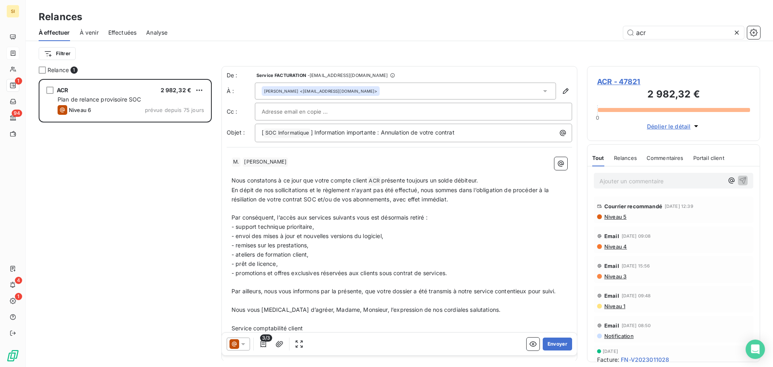
click at [315, 184] on p "Nous constatons à ce jour que votre compte client ACR ﻿ présente toujours un so…" at bounding box center [400, 181] width 336 height 10
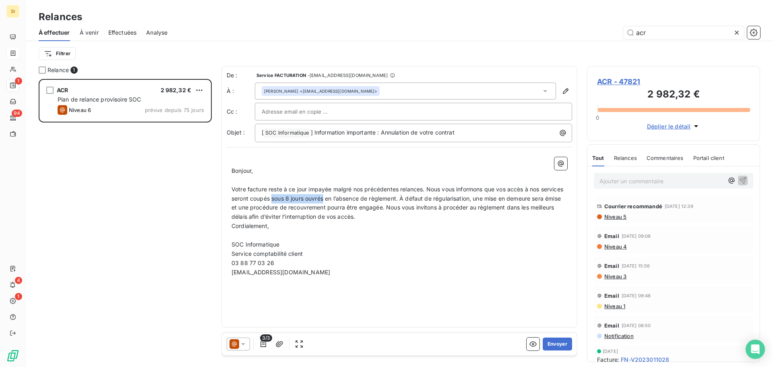
drag, startPoint x: 350, startPoint y: 198, endPoint x: 296, endPoint y: 203, distance: 54.2
click at [296, 203] on p "Votre facture reste à ce jour impayée malgré nos précédentes relances. Nous vou…" at bounding box center [400, 203] width 336 height 37
click at [264, 199] on span "Votre facture reste à ce jour impayée malgré nos précédentes relances. Nous vou…" at bounding box center [399, 203] width 334 height 35
click at [387, 132] on span "] Information importante : Annulation de votre contrat" at bounding box center [383, 132] width 144 height 7
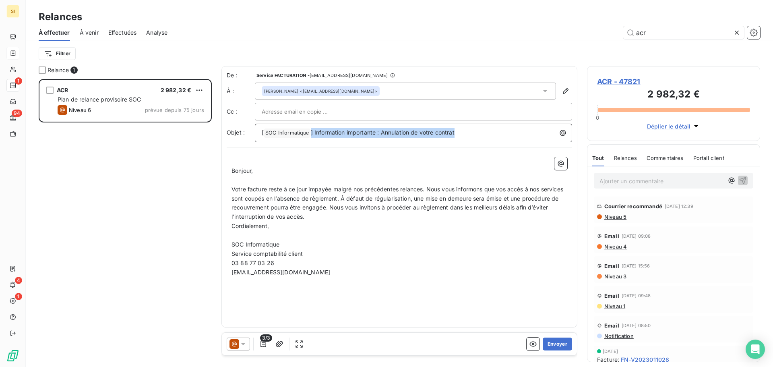
click at [387, 132] on span "] Information importante : Annulation de votre contrat" at bounding box center [383, 132] width 144 height 7
click at [457, 134] on p "[ SOC Informatique ﻿ ] Information importante : Annulation de votre contrat" at bounding box center [416, 133] width 308 height 10
click at [476, 132] on p "[ SOC Informatique ﻿ ] Information importante : Annulation de votre contrat" at bounding box center [416, 133] width 308 height 10
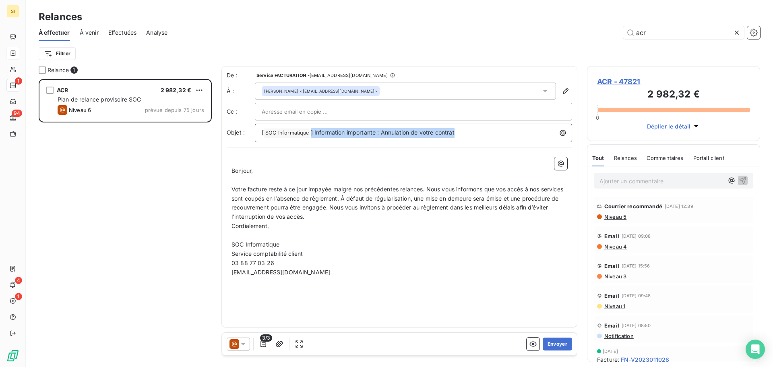
click at [476, 132] on p "[ SOC Informatique ﻿ ] Information importante : Annulation de votre contrat" at bounding box center [416, 133] width 308 height 10
drag, startPoint x: 402, startPoint y: 132, endPoint x: 348, endPoint y: 134, distance: 54.0
click at [348, 134] on span "SOC Informatique - Suspension sous 8 jours ouvrés en l’absence de règlement" at bounding box center [367, 132] width 211 height 7
click at [552, 342] on button "Envoyer" at bounding box center [557, 343] width 29 height 13
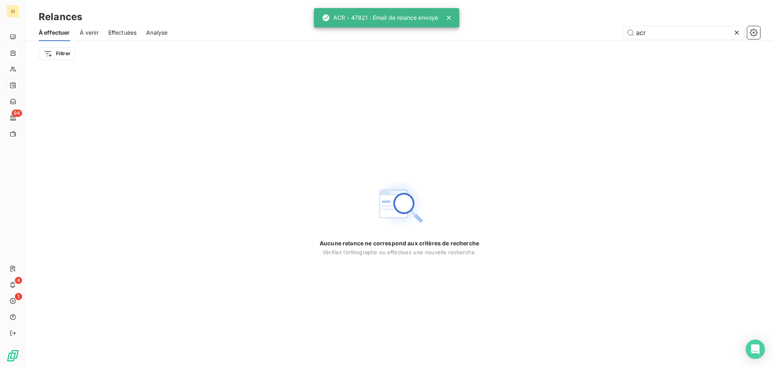
click at [448, 16] on icon at bounding box center [449, 18] width 8 height 8
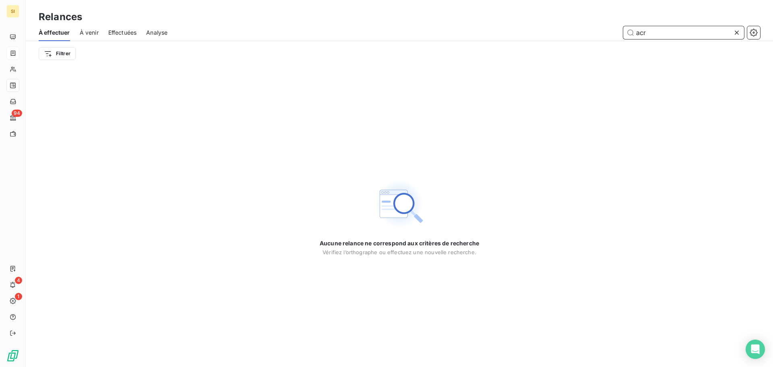
click at [653, 30] on input "acr" at bounding box center [683, 32] width 121 height 13
click at [58, 35] on span "À effectuer" at bounding box center [54, 33] width 31 height 8
click at [643, 33] on input "cis" at bounding box center [683, 32] width 121 height 13
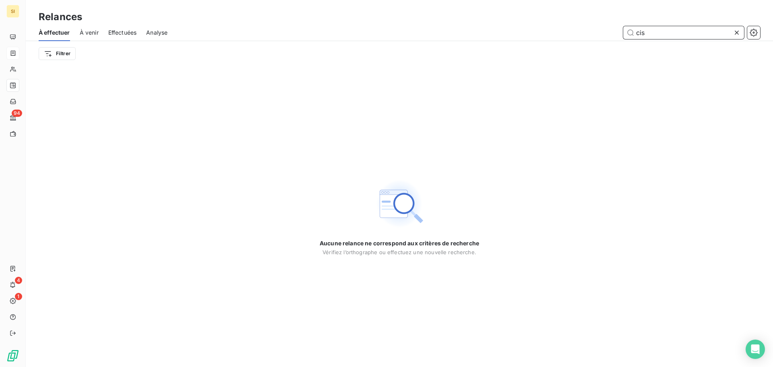
click at [643, 33] on input "cis" at bounding box center [683, 32] width 121 height 13
click at [661, 35] on input "cis" at bounding box center [683, 32] width 121 height 13
paste input "CONSTRUCTIONS INGENIERIE SOLUTIONS"
click at [688, 37] on input "CONSTRUCTIONS INGENIERIE SOLUTIONS" at bounding box center [683, 32] width 121 height 13
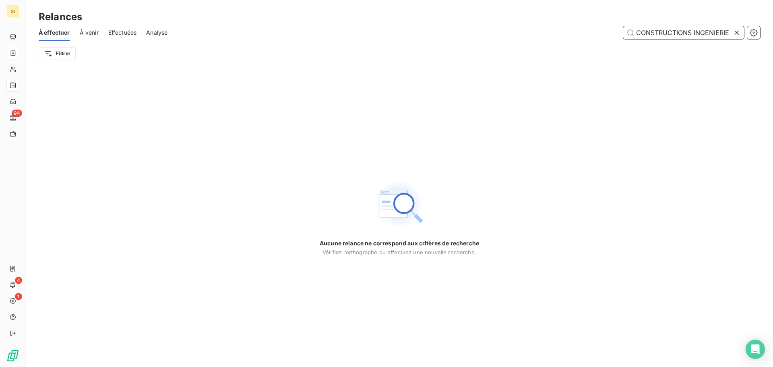
click at [688, 37] on input "CONSTRUCTIONS INGENIERIE SOLUTIONS" at bounding box center [683, 32] width 121 height 13
paste input "DUSTRIELLES SERVICE"
type input "CONSTRUCTIONS INDUSTRIELLES SERVICES"
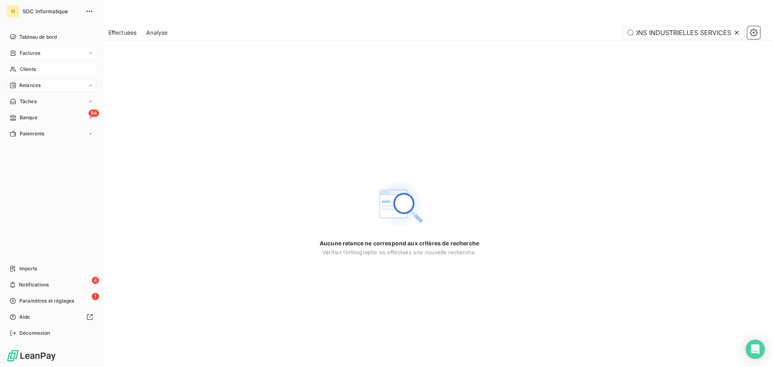
click at [33, 70] on span "Clients" at bounding box center [28, 69] width 16 height 7
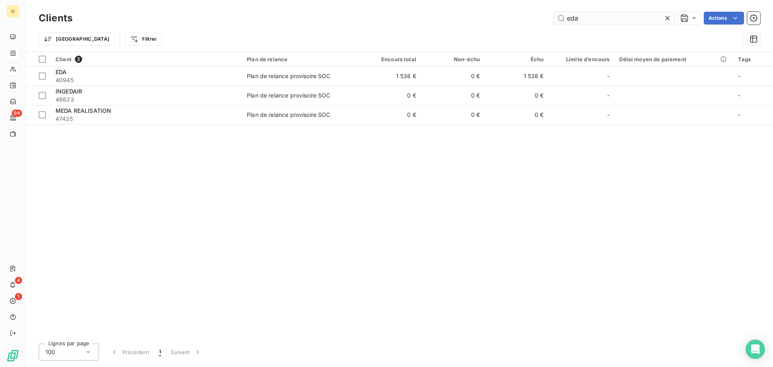
click at [604, 19] on input "eda" at bounding box center [614, 18] width 121 height 13
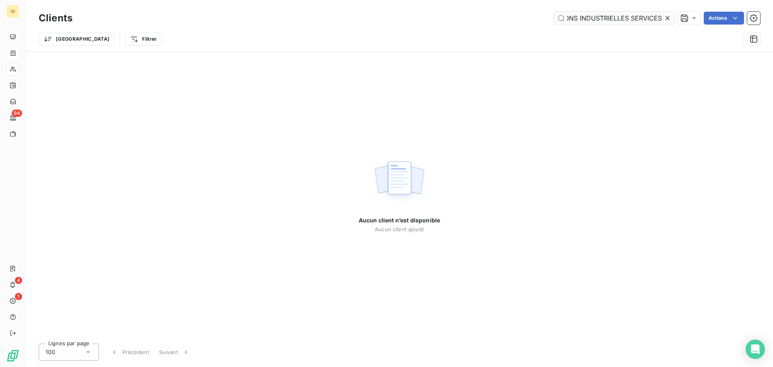
click at [604, 19] on input "CONSTRUCTIONS INDUSTRIELLES SERVICES" at bounding box center [614, 18] width 121 height 13
type input "CONSTRUCTIONS INDUSTRIELLES SERVICES"
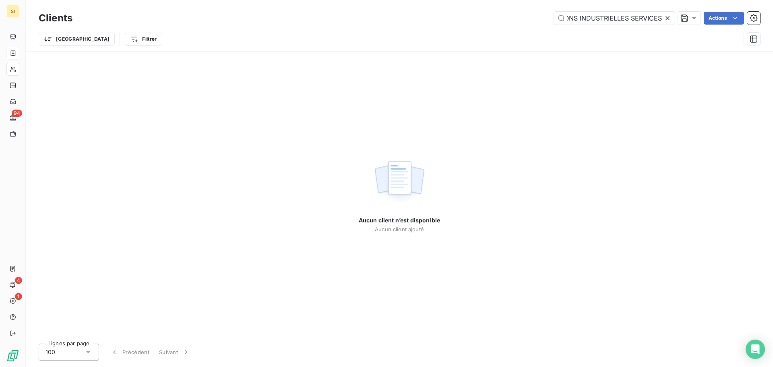
scroll to position [0, 0]
click at [667, 18] on icon at bounding box center [668, 18] width 4 height 4
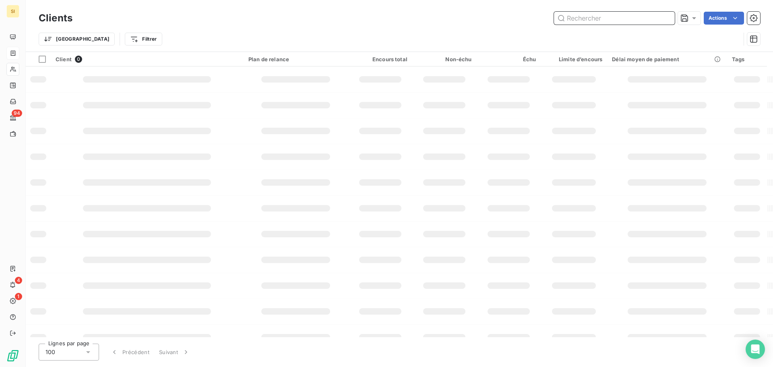
click at [627, 18] on input "text" at bounding box center [614, 18] width 121 height 13
paste input "CTIONS INGENIERIE SOLUTIONS"
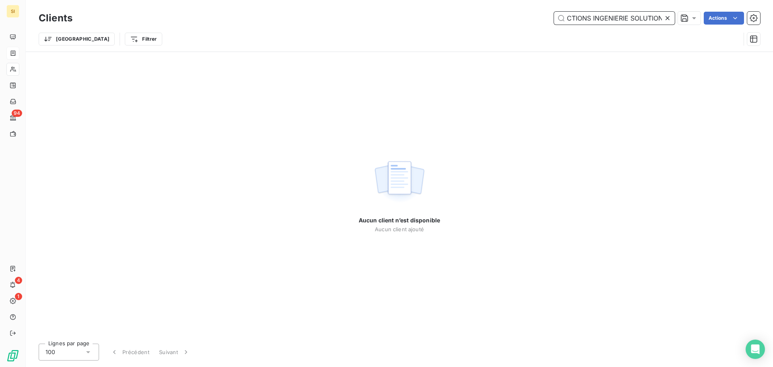
click at [619, 20] on input "CTIONS INGENIERIE SOLUTIONS" at bounding box center [614, 18] width 121 height 13
paste input "CONSTRU"
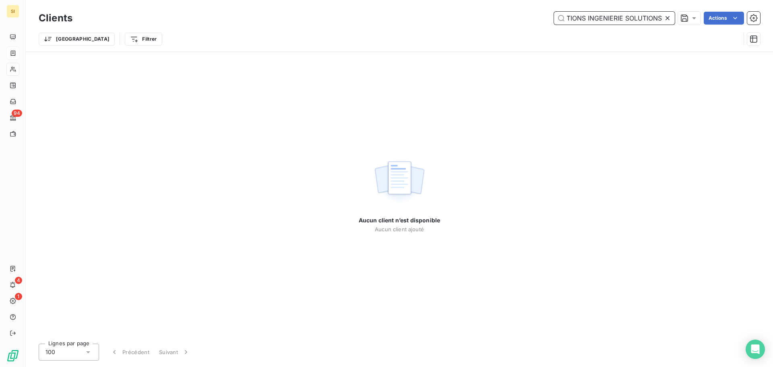
type input "CONSTRUCTIONS INGENIERIE SOLUTIONS"
click at [668, 17] on icon at bounding box center [668, 18] width 4 height 4
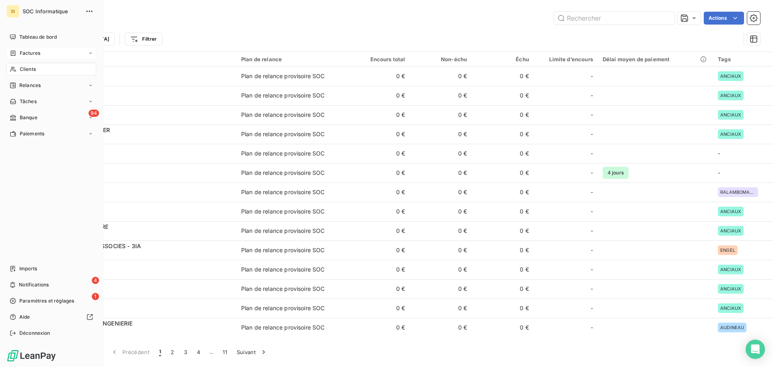
click at [32, 58] on div "Factures" at bounding box center [51, 53] width 90 height 13
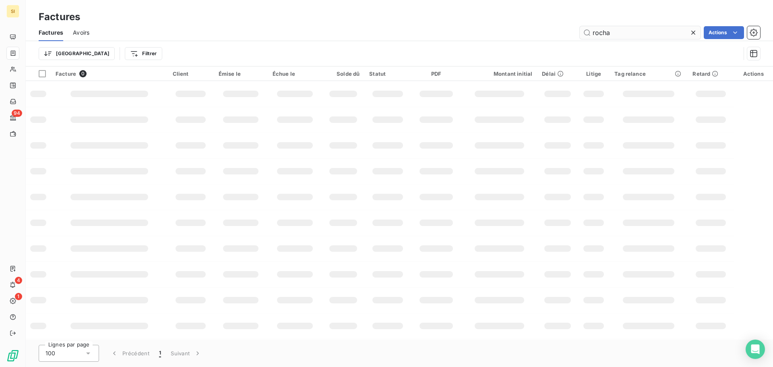
click at [621, 35] on input "rocha" at bounding box center [640, 32] width 121 height 13
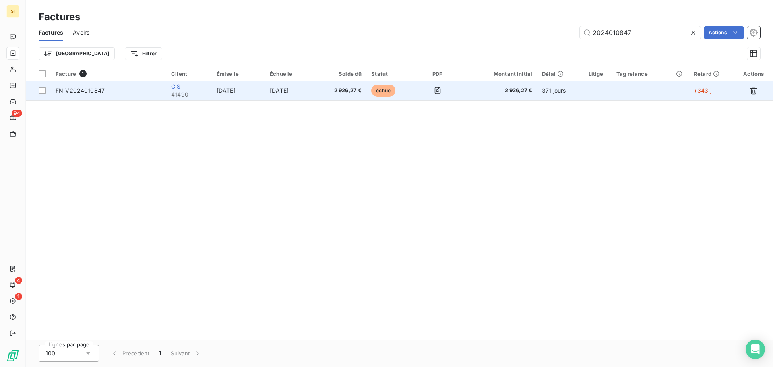
type input "2024010847"
click at [173, 85] on span "CIS" at bounding box center [175, 86] width 9 height 7
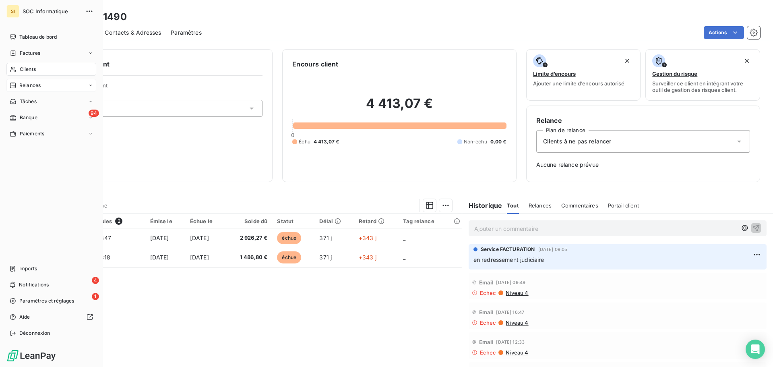
click at [51, 90] on div "Relances" at bounding box center [51, 85] width 90 height 13
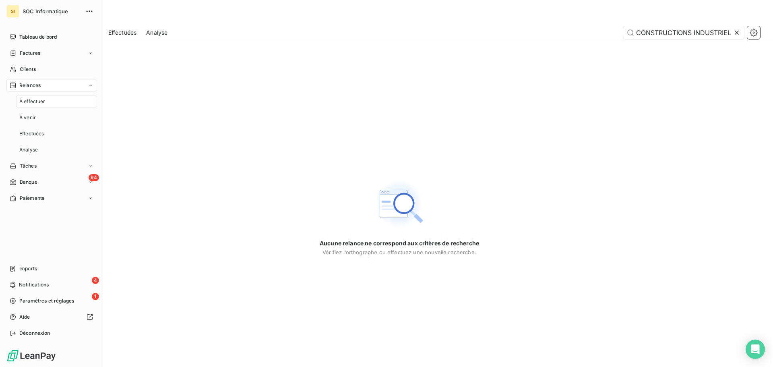
scroll to position [0, 45]
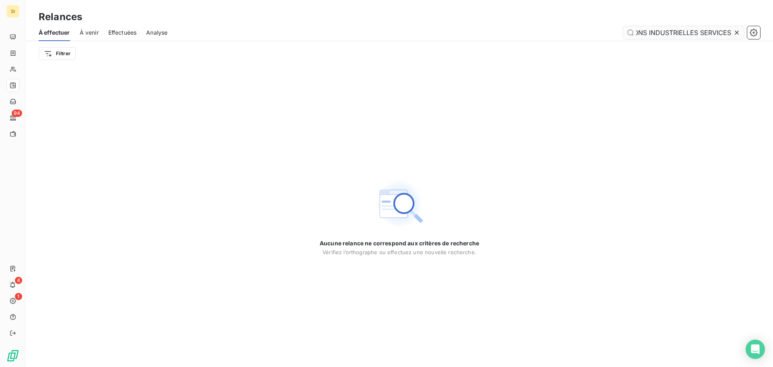
click at [683, 35] on input "CONSTRUCTIONS INDUSTRIELLES SERVICES" at bounding box center [683, 32] width 121 height 13
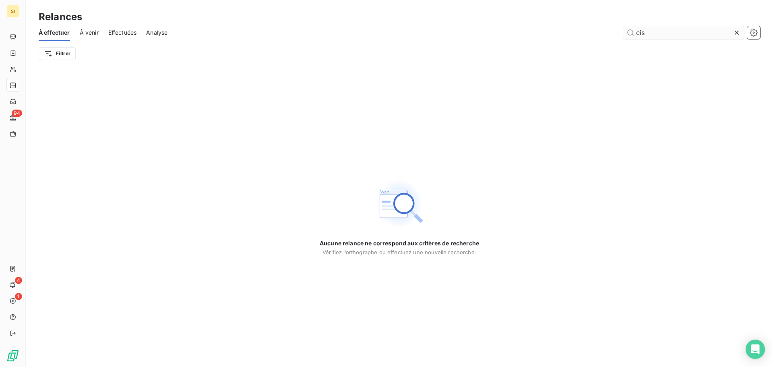
type input "cis"
click at [737, 35] on icon at bounding box center [737, 33] width 8 height 8
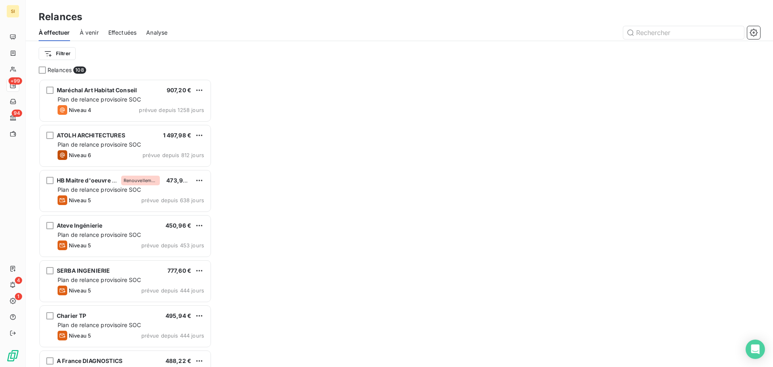
scroll to position [6, 6]
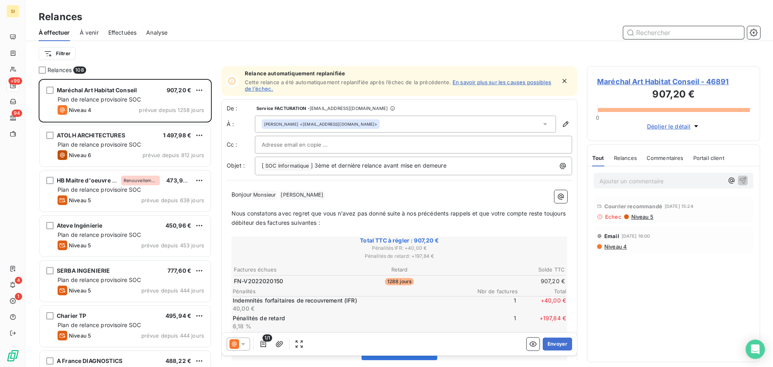
click at [664, 30] on input "text" at bounding box center [683, 32] width 121 height 13
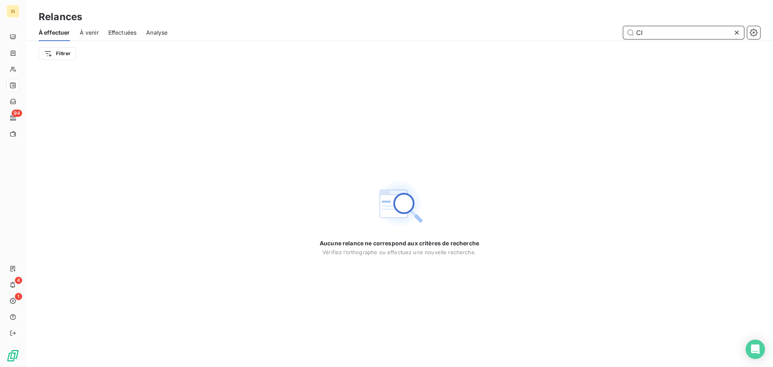
type input "C"
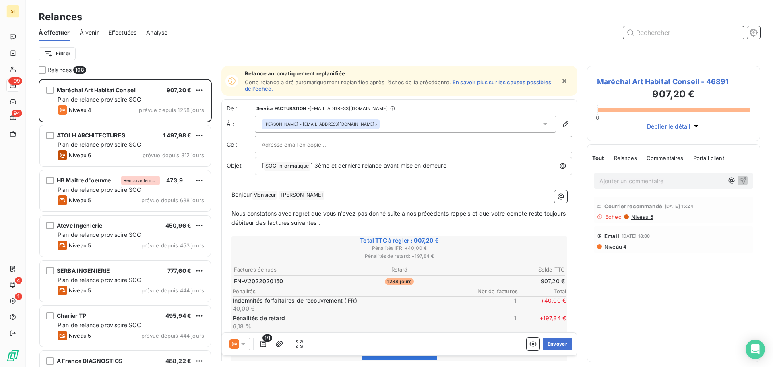
scroll to position [282, 167]
click at [128, 33] on span "Effectuées" at bounding box center [122, 33] width 29 height 8
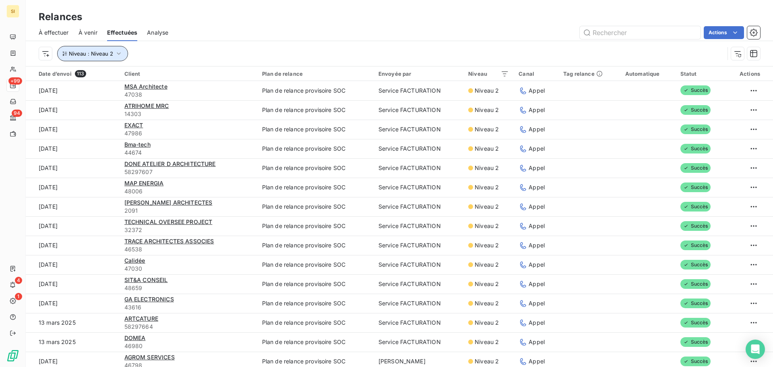
click at [118, 52] on icon "button" at bounding box center [119, 54] width 8 height 8
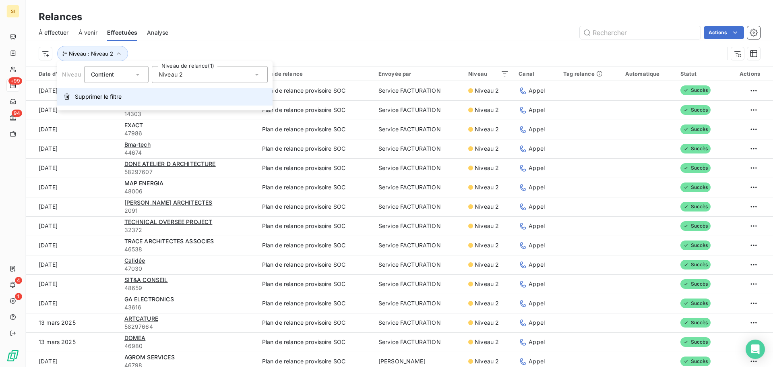
click at [110, 96] on span "Supprimer le filtre" at bounding box center [98, 97] width 47 height 8
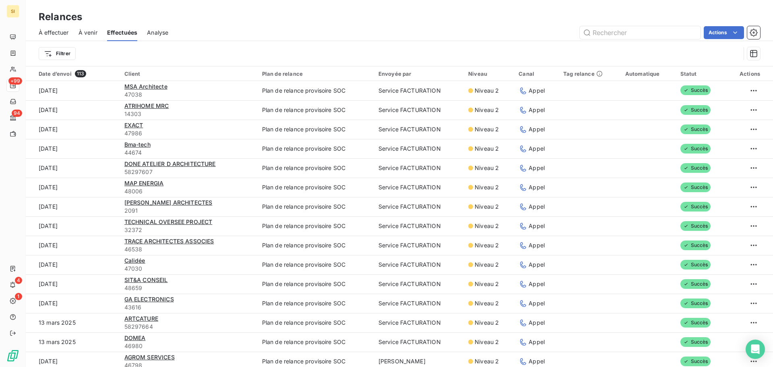
click at [154, 53] on div "Filtrer" at bounding box center [390, 53] width 702 height 15
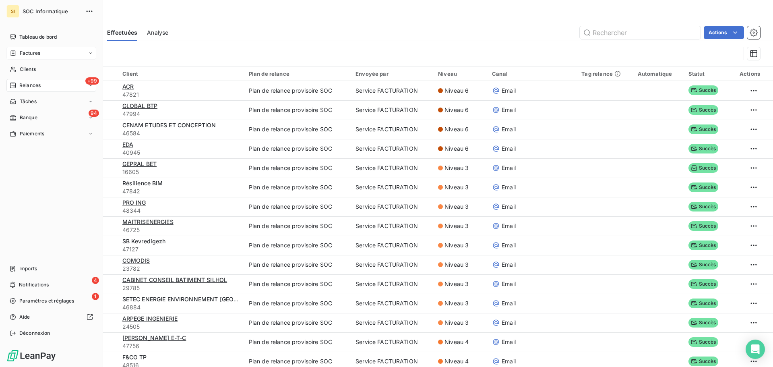
click at [22, 56] on span "Factures" at bounding box center [30, 53] width 21 height 7
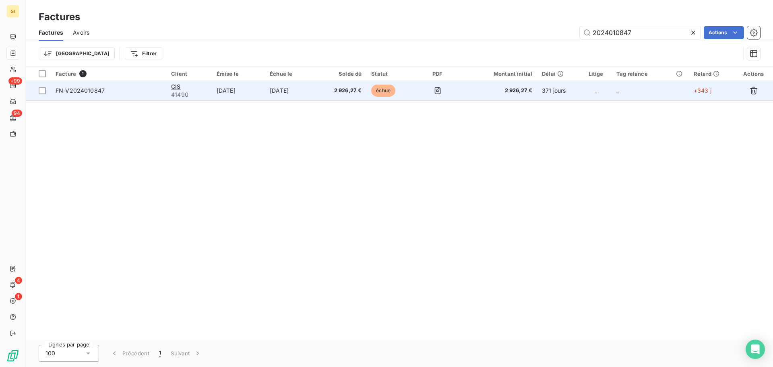
click at [160, 89] on span "FN-V2024010847" at bounding box center [109, 91] width 106 height 8
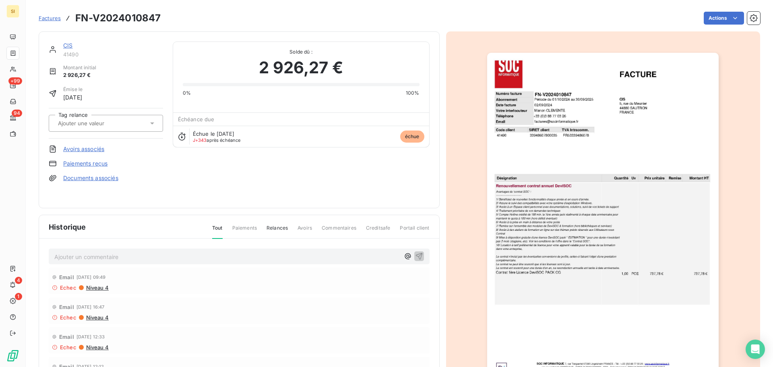
click at [68, 47] on link "CIS" at bounding box center [67, 45] width 9 height 7
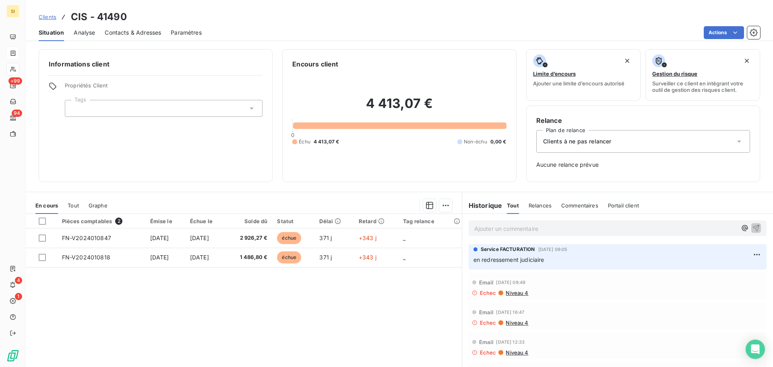
click at [627, 139] on div "Clients à ne pas relancer" at bounding box center [643, 141] width 214 height 23
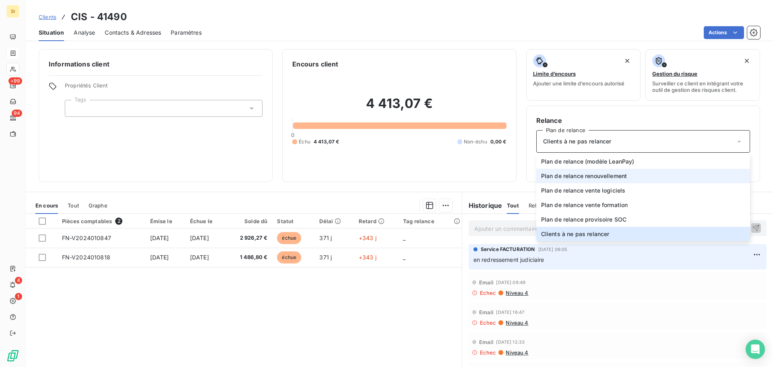
click at [658, 178] on li "Plan de relance renouvellement" at bounding box center [643, 176] width 214 height 14
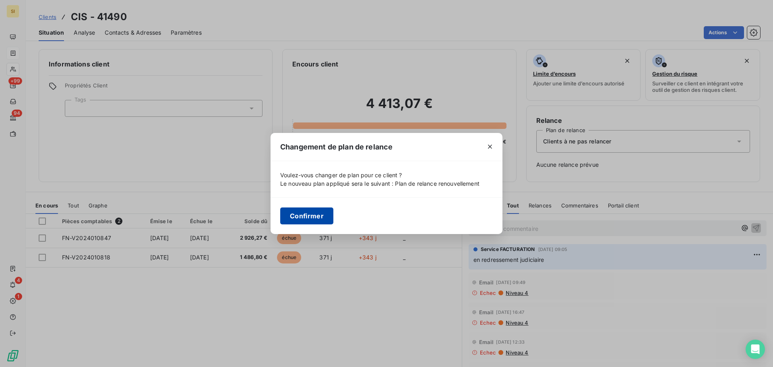
click at [319, 218] on button "Confirmer" at bounding box center [306, 215] width 53 height 17
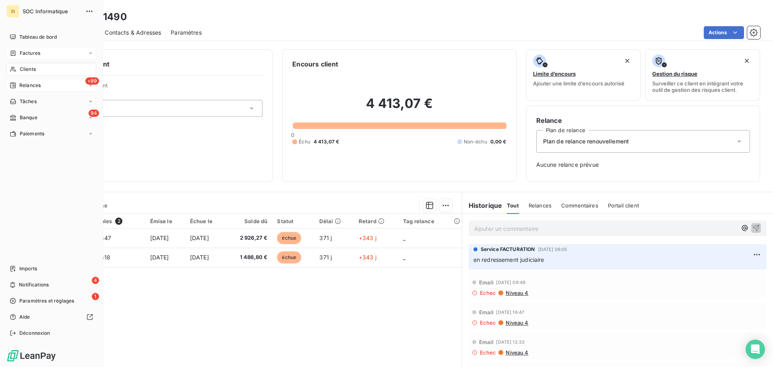
click at [49, 85] on div "+99 Relances" at bounding box center [51, 85] width 90 height 13
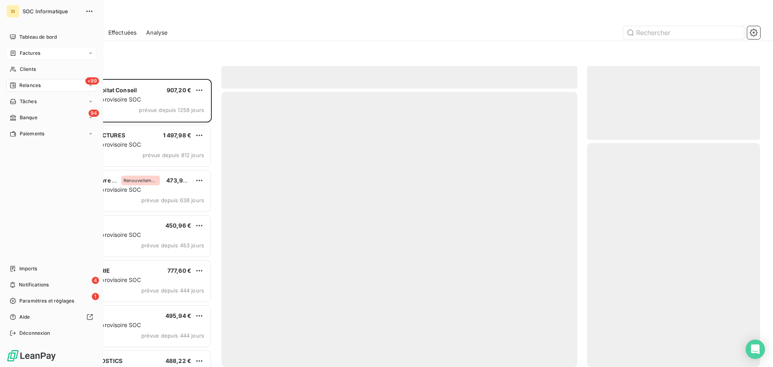
scroll to position [282, 167]
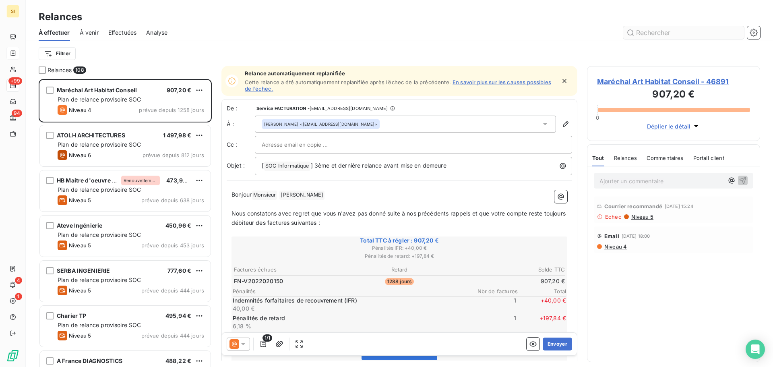
click at [660, 35] on input "text" at bounding box center [683, 32] width 121 height 13
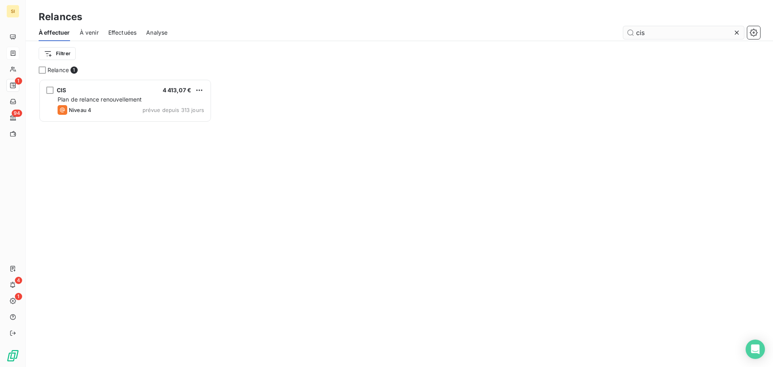
scroll to position [282, 167]
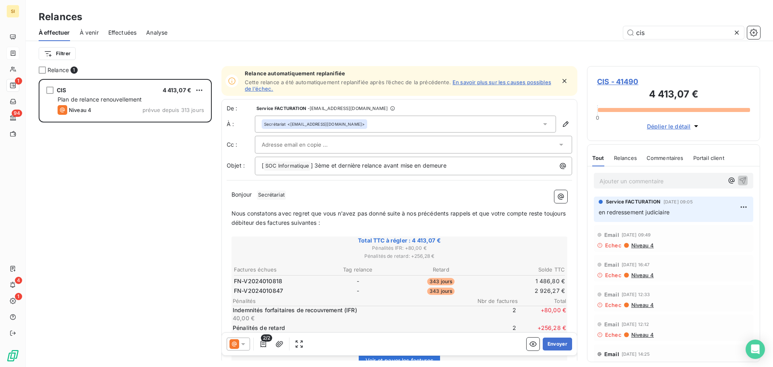
click at [240, 344] on icon at bounding box center [243, 344] width 8 height 8
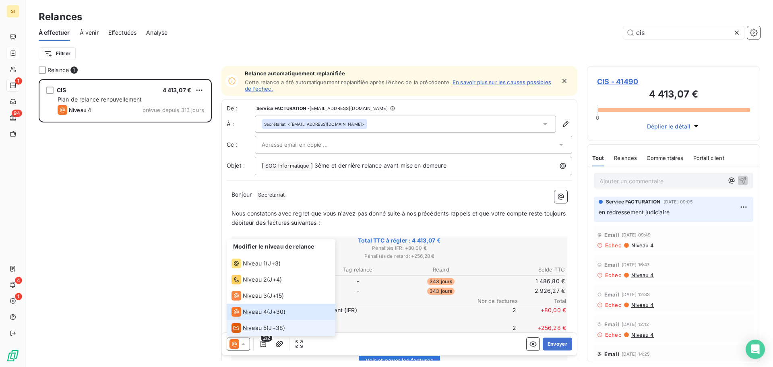
click at [270, 327] on span "J+38 )" at bounding box center [277, 328] width 17 height 8
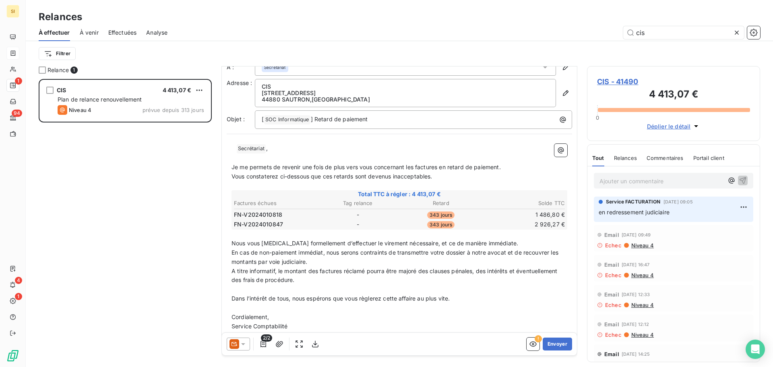
scroll to position [67, 0]
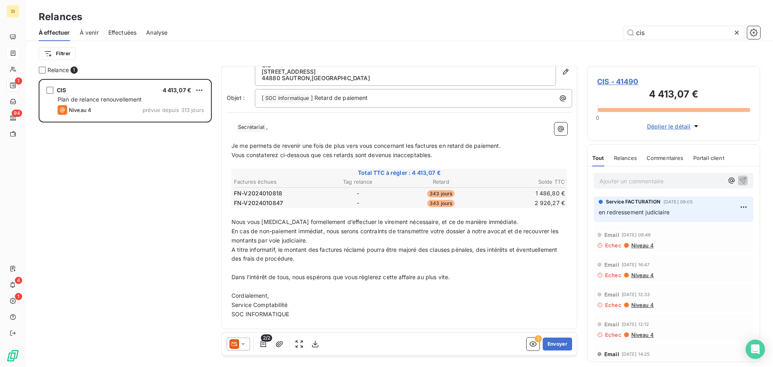
click at [236, 340] on icon at bounding box center [235, 344] width 10 height 10
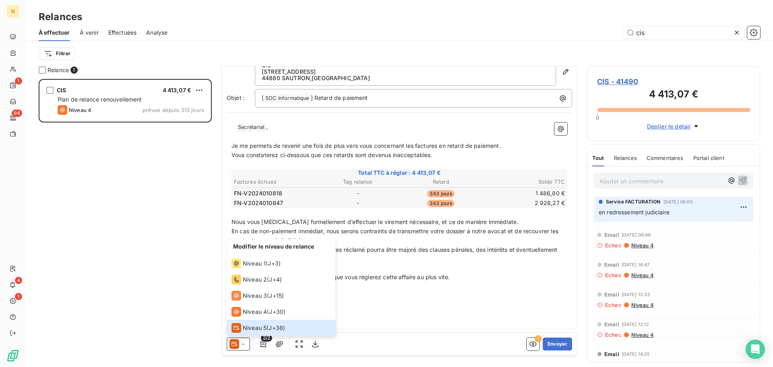
click at [148, 243] on div "CIS 4 413,07 € Plan de relance renouvellement Niveau 4 prévue depuis 313 jours" at bounding box center [125, 223] width 173 height 288
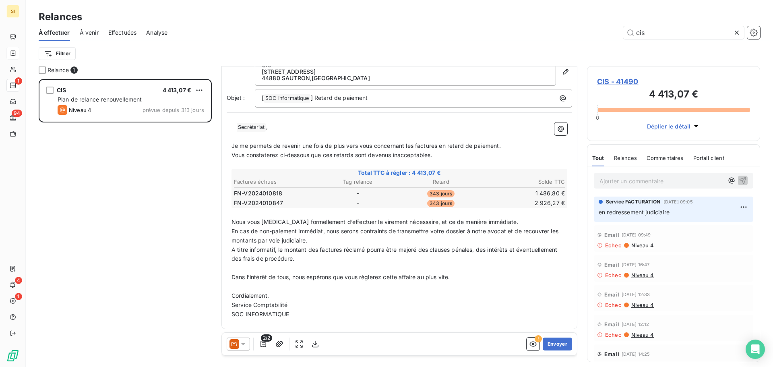
click at [308, 239] on span "En cas de non-paiement immédiat, nous serons contraints de transmettre votre do…" at bounding box center [396, 236] width 329 height 16
click at [242, 350] on div "2/2 ! Envoyer" at bounding box center [399, 344] width 355 height 23
click at [242, 341] on icon at bounding box center [243, 344] width 8 height 8
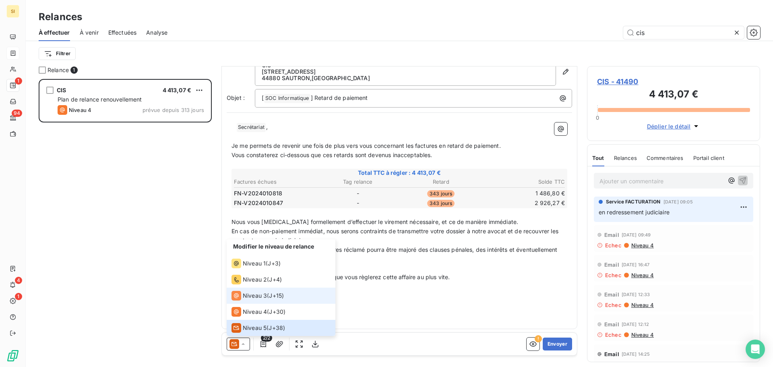
click at [311, 296] on li "Niveau 3 ( J+15 )" at bounding box center [281, 296] width 109 height 16
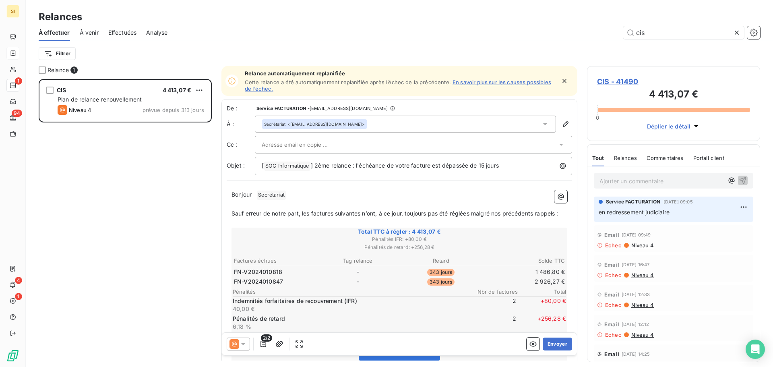
click at [268, 217] on p "Sauf erreur de notre part, les factures suivantes n’ont, à ce jour, toujours pa…" at bounding box center [400, 213] width 336 height 9
click at [337, 167] on span "] 2ème relance : l'échéance de votre facture est dépassée de 15 jours" at bounding box center [405, 165] width 188 height 7
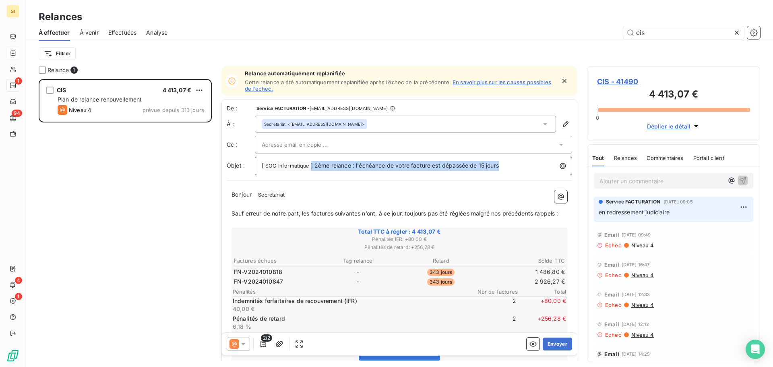
click at [337, 167] on span "] 2ème relance : l'échéance de votre facture est dépassée de 15 jours" at bounding box center [405, 165] width 188 height 7
click at [516, 162] on p "[ SOC Informatique ﻿ ] 2ème relance : l'échéance de votre facture est dépassée …" at bounding box center [416, 166] width 308 height 10
drag, startPoint x: 516, startPoint y: 168, endPoint x: 226, endPoint y: 182, distance: 290.3
click at [226, 182] on div "De : Service FACTURATION - [EMAIL_ADDRESS][DOMAIN_NAME] À : Secrétariat <[EMAIL…" at bounding box center [399, 290] width 356 height 383
drag, startPoint x: 383, startPoint y: 166, endPoint x: 348, endPoint y: 166, distance: 35.4
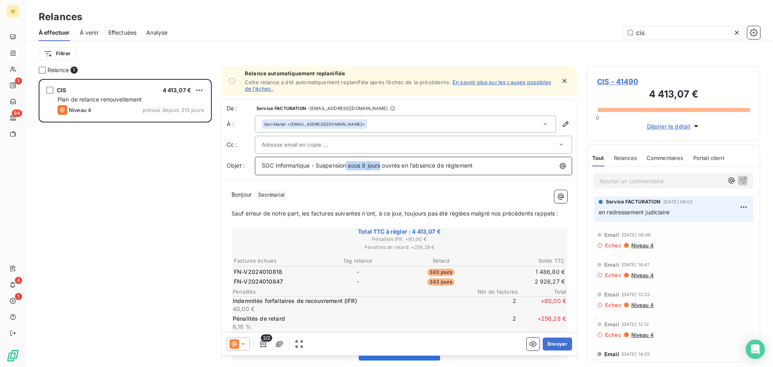
click at [348, 166] on span "SOC Informatique - Suspension sous 8 jours ouvrés en l’absence de règlement" at bounding box center [367, 165] width 211 height 7
click at [361, 166] on span "SOC Informatique - Suspension ouvrés en l’absence de règlement" at bounding box center [350, 165] width 177 height 7
click at [308, 200] on p "﻿" at bounding box center [400, 204] width 336 height 9
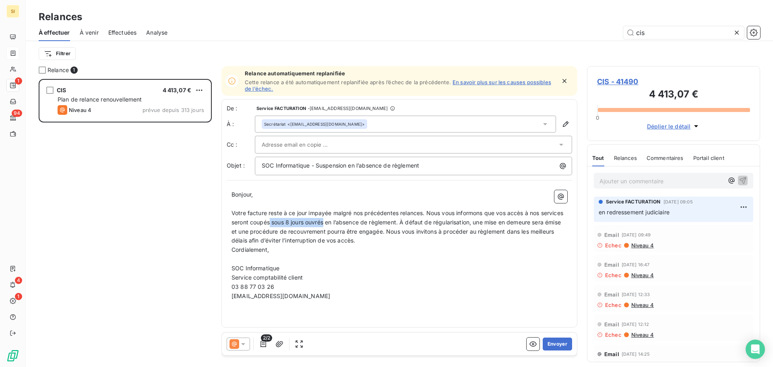
drag, startPoint x: 350, startPoint y: 223, endPoint x: 295, endPoint y: 223, distance: 54.4
click at [295, 223] on span "Votre facture reste à ce jour impayée malgré nos précédentes relances. Nous vou…" at bounding box center [398, 226] width 333 height 35
click at [267, 223] on span "Votre facture reste à ce jour impayée malgré nos précédentes relances. Nous vou…" at bounding box center [399, 226] width 334 height 35
click at [265, 223] on span "Votre facture reste à ce jour impayée malgré nos précédentes relances. Nous vou…" at bounding box center [399, 226] width 334 height 35
click at [321, 230] on span "Votre facture reste à ce jour impayée malgré nos précédentes relances. Nous vou…" at bounding box center [398, 226] width 333 height 35
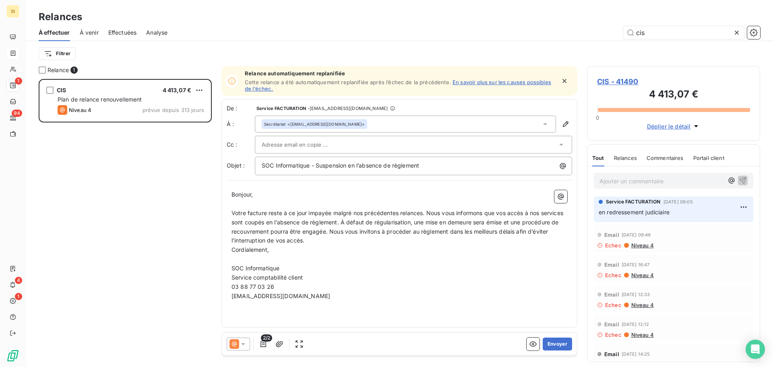
click at [416, 253] on p "Cordialement," at bounding box center [400, 249] width 336 height 9
click at [556, 343] on button "Envoyer" at bounding box center [557, 343] width 29 height 13
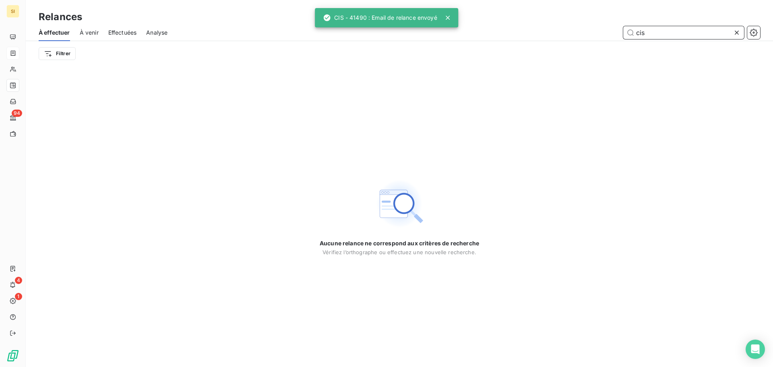
click at [648, 33] on input "cis" at bounding box center [683, 32] width 121 height 13
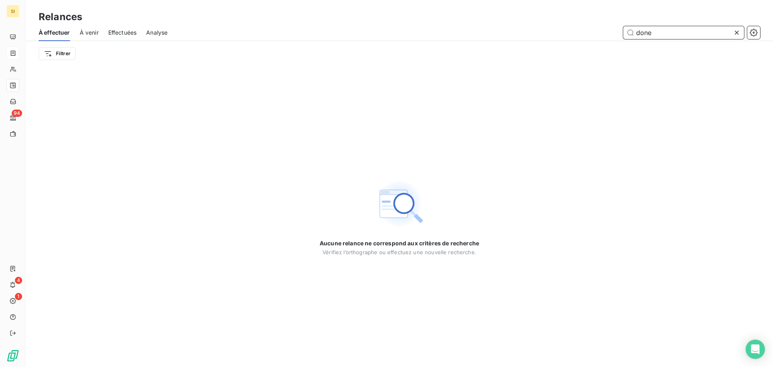
type input "done"
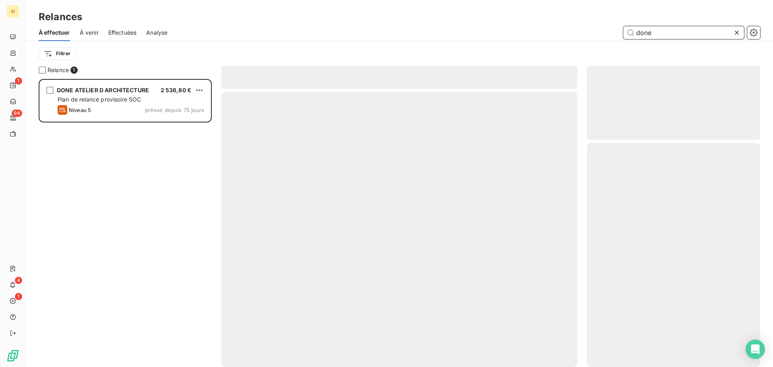
scroll to position [282, 167]
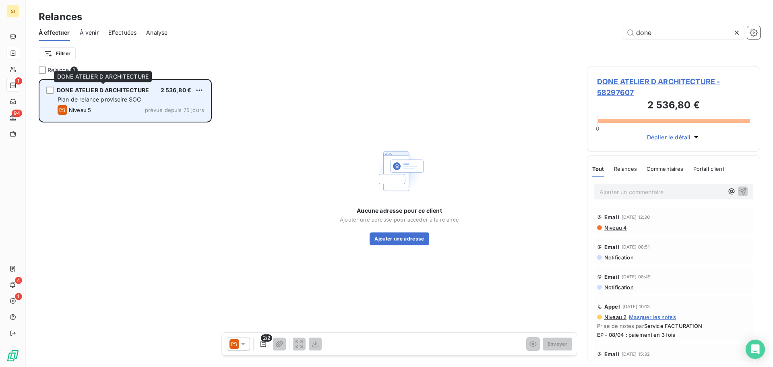
click at [112, 93] on span "DONE ATELIER D ARCHITECTURE" at bounding box center [103, 90] width 92 height 7
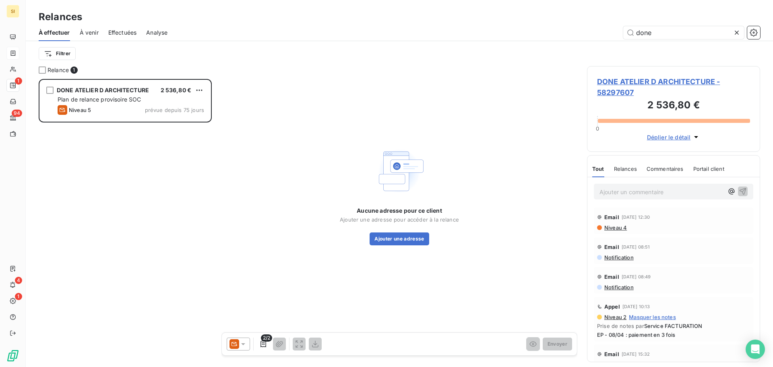
click at [243, 341] on icon at bounding box center [243, 344] width 8 height 8
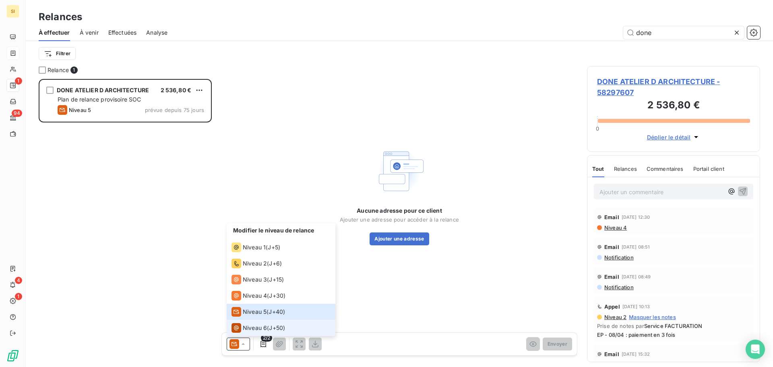
click at [271, 325] on span "J+50 )" at bounding box center [277, 328] width 16 height 8
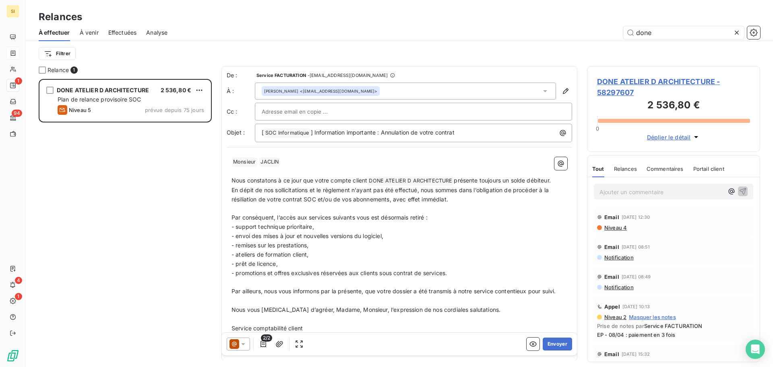
click at [300, 219] on span "Par conséquent, l’accès aux services suivants vous est désormais retiré :" at bounding box center [330, 217] width 196 height 7
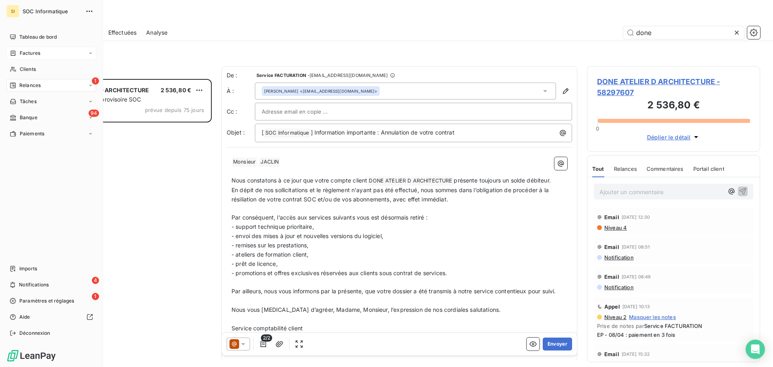
click at [91, 85] on icon at bounding box center [90, 85] width 5 height 5
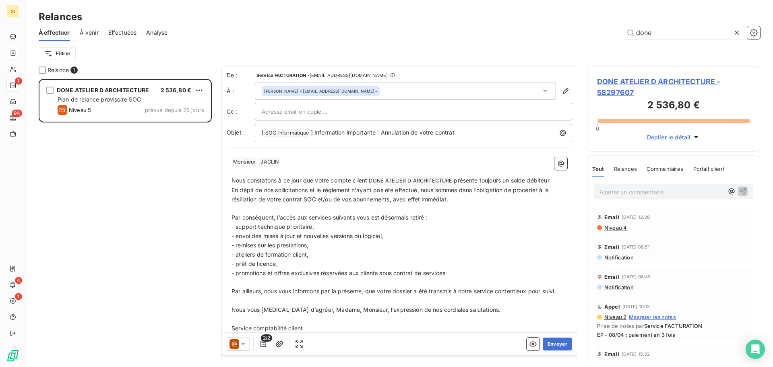
click at [169, 33] on div "À effectuer À venir Effectuées Analyse done" at bounding box center [399, 32] width 747 height 17
click at [165, 32] on span "Analyse" at bounding box center [156, 33] width 21 height 8
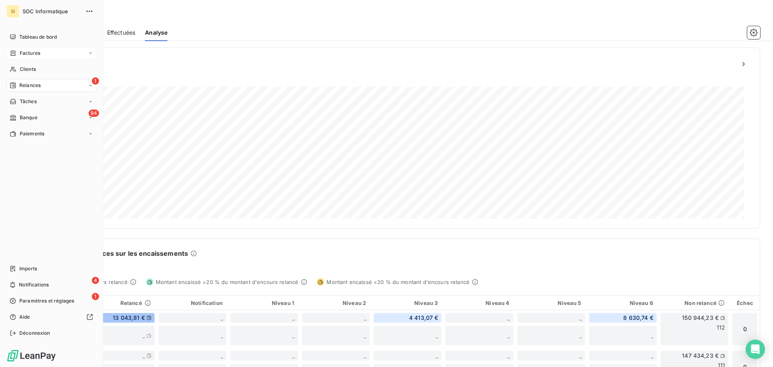
click at [89, 50] on div "Factures" at bounding box center [51, 53] width 90 height 13
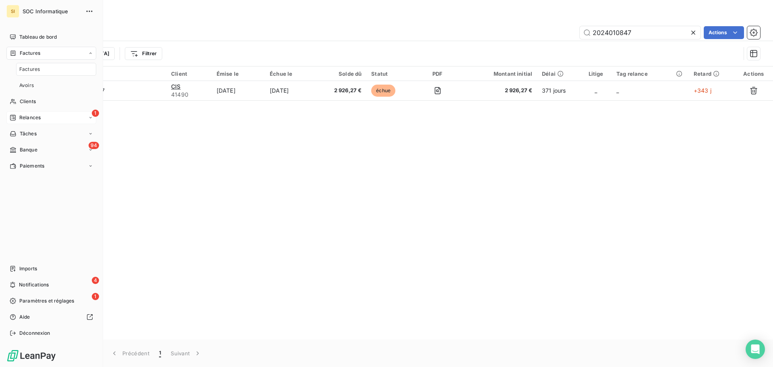
click at [89, 50] on div "Factures" at bounding box center [51, 53] width 90 height 13
click at [69, 281] on div "4 Notifications" at bounding box center [51, 284] width 90 height 13
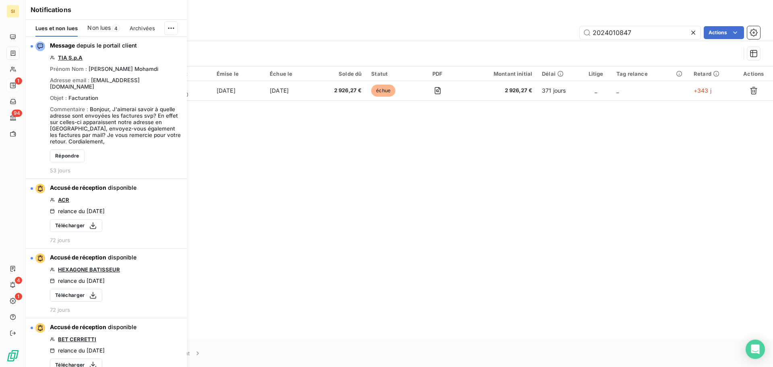
click at [109, 26] on span "Non lues" at bounding box center [98, 28] width 23 height 8
click at [63, 26] on span "Lues et non lues" at bounding box center [56, 28] width 43 height 6
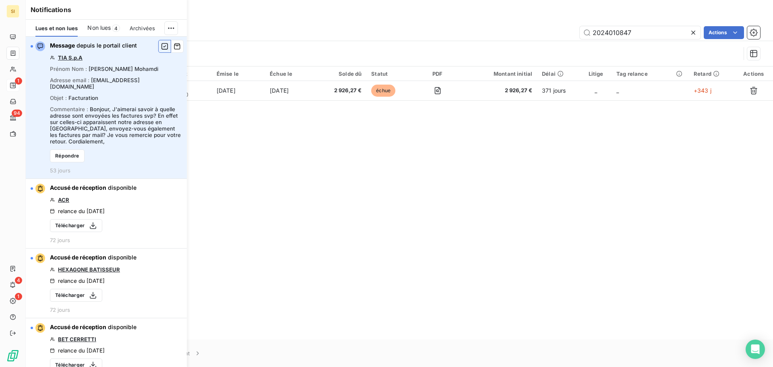
click at [161, 44] on icon "button" at bounding box center [164, 46] width 7 height 8
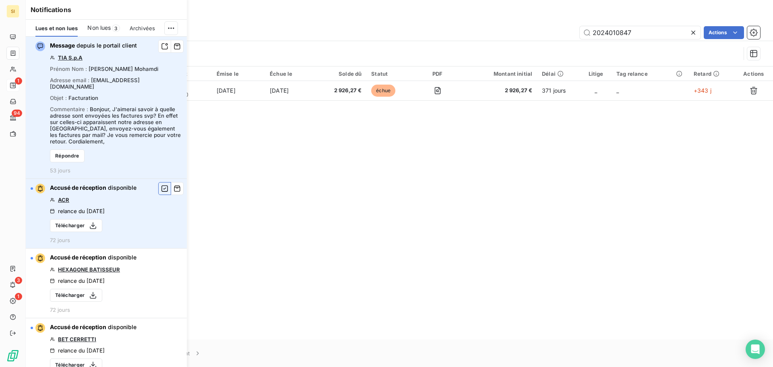
click at [161, 184] on icon "button" at bounding box center [164, 188] width 7 height 8
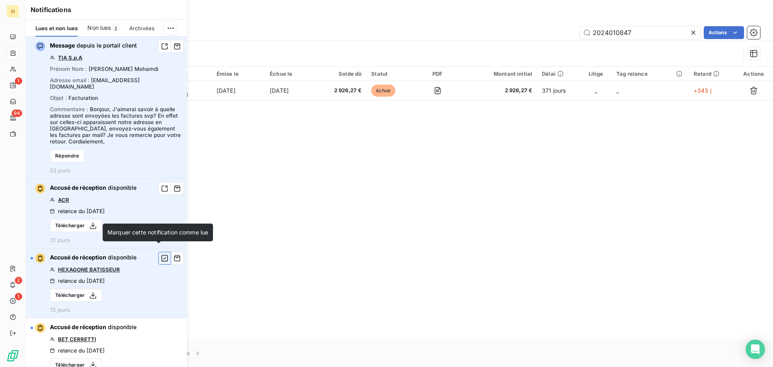
click at [161, 255] on icon "button" at bounding box center [164, 258] width 6 height 6
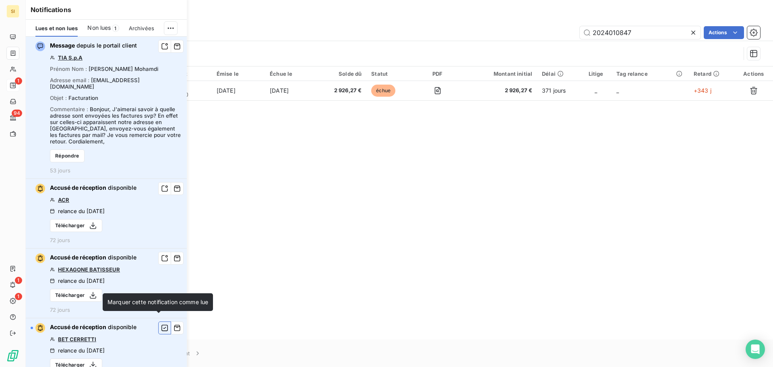
click at [161, 324] on icon "button" at bounding box center [164, 328] width 7 height 8
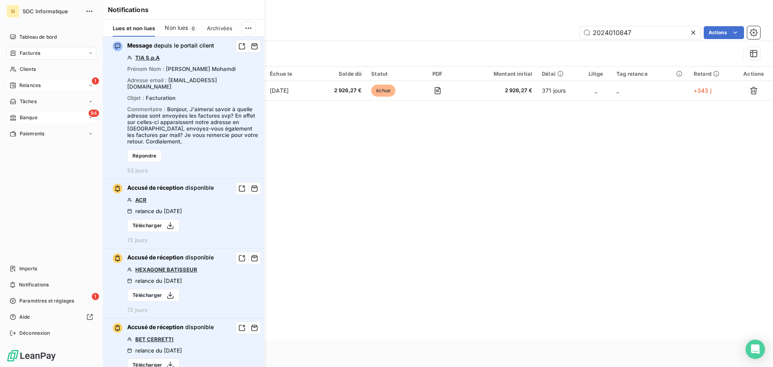
click at [37, 114] on div "94 Banque" at bounding box center [51, 117] width 90 height 13
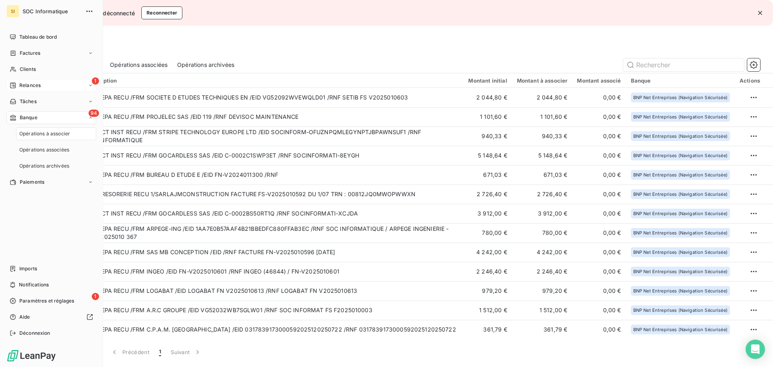
click at [67, 86] on div "1 Relances" at bounding box center [51, 85] width 90 height 13
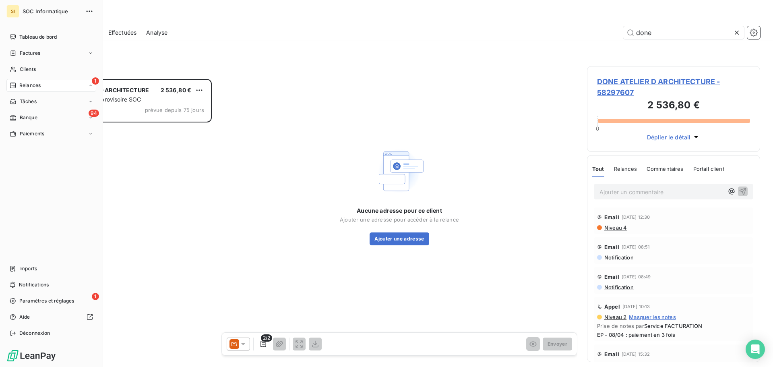
scroll to position [282, 167]
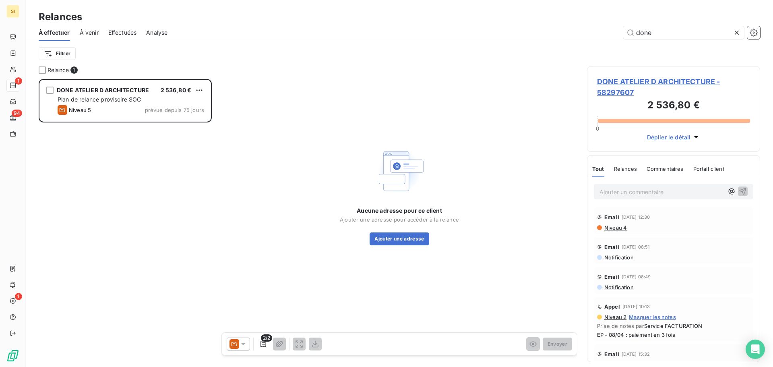
click at [170, 33] on div "À effectuer À venir Effectuées Analyse done" at bounding box center [399, 32] width 747 height 17
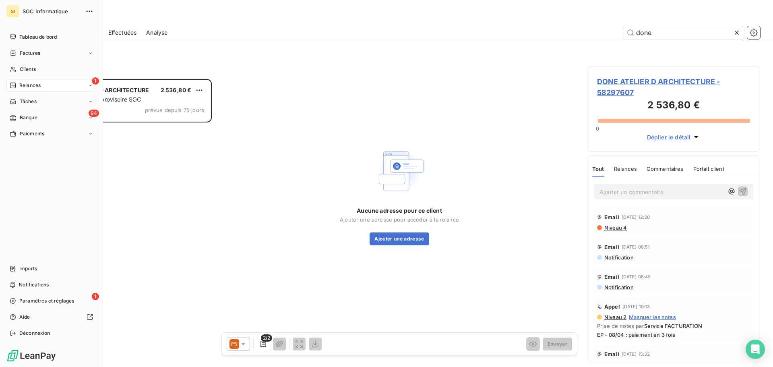
click at [89, 85] on icon at bounding box center [90, 85] width 5 height 5
click at [68, 301] on span "Paramètres et réglages" at bounding box center [46, 300] width 55 height 7
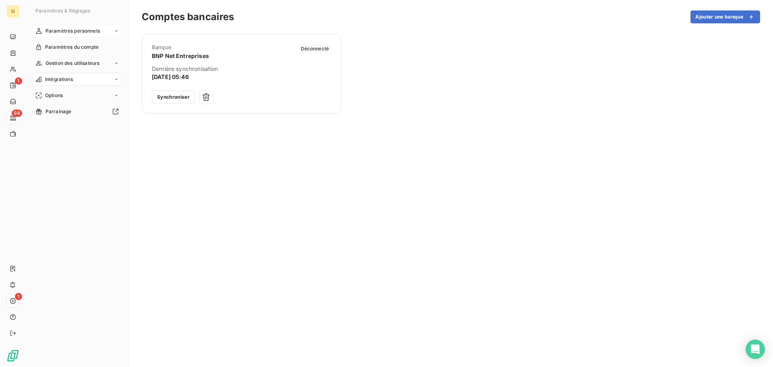
click at [90, 28] on span "Paramètres personnels" at bounding box center [73, 30] width 54 height 7
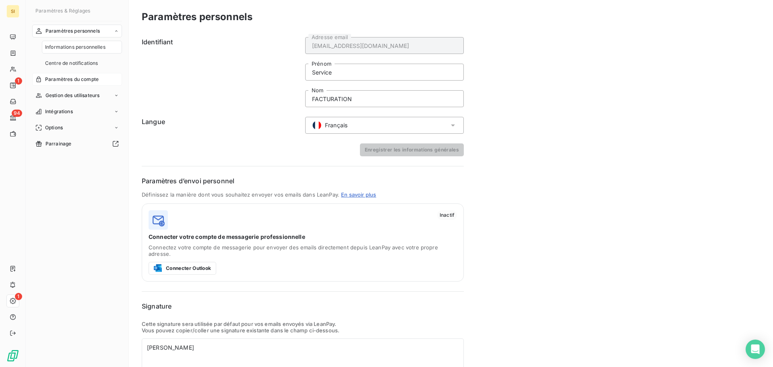
click at [80, 78] on span "Paramètres du compte" at bounding box center [72, 79] width 54 height 7
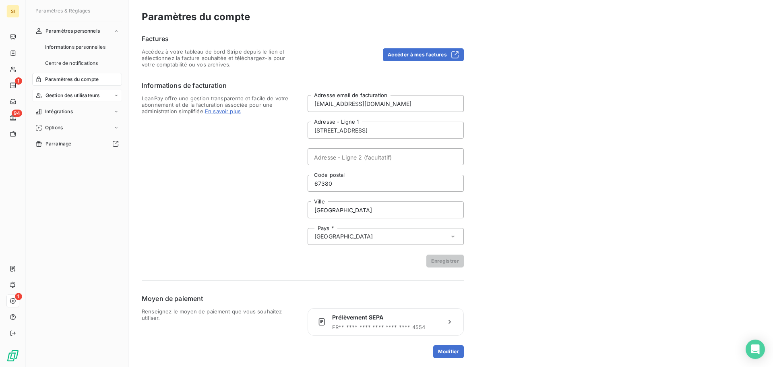
click at [78, 97] on span "Gestion des utilisateurs" at bounding box center [73, 95] width 54 height 7
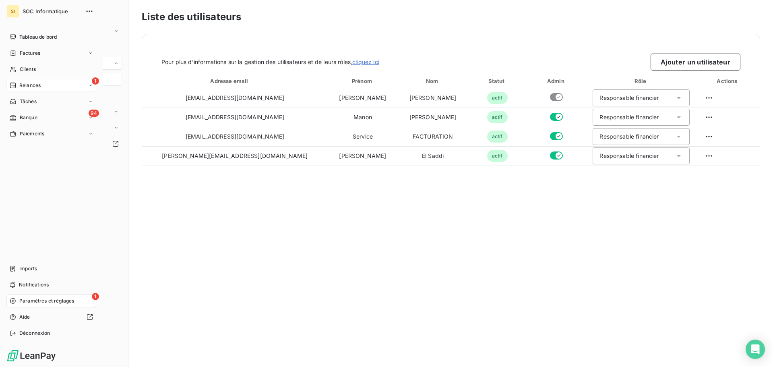
click at [26, 87] on span "Relances" at bounding box center [29, 85] width 21 height 7
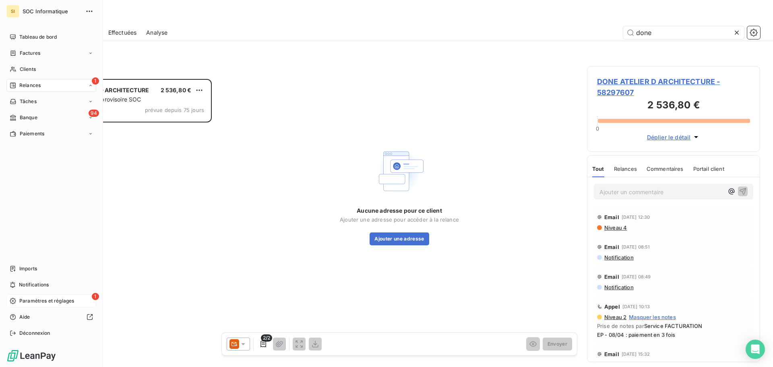
scroll to position [282, 167]
click at [90, 86] on icon at bounding box center [90, 85] width 5 height 5
click at [47, 147] on div "Analyse" at bounding box center [56, 149] width 80 height 13
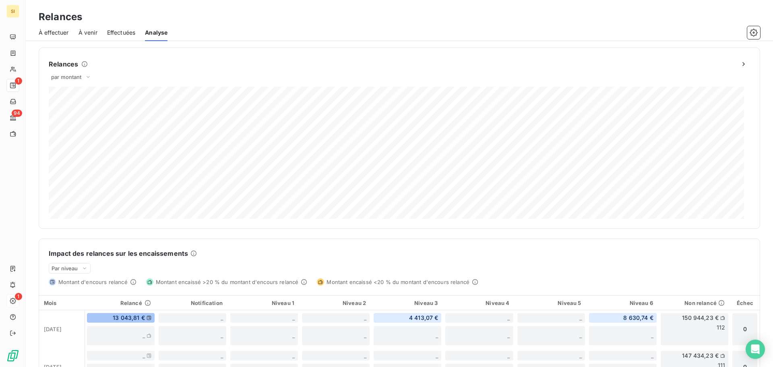
click at [126, 35] on span "Effectuées" at bounding box center [121, 33] width 29 height 8
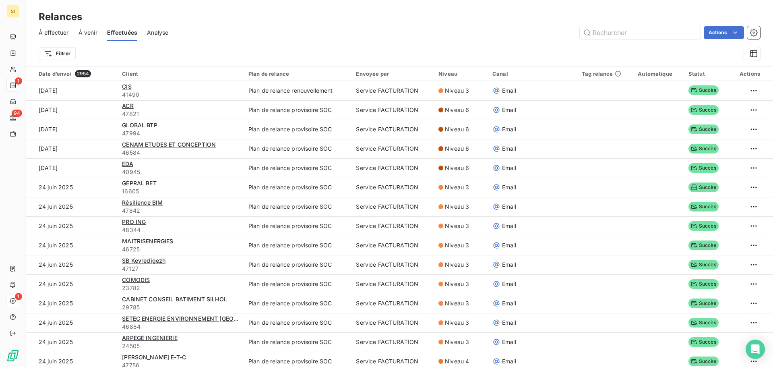
click at [95, 36] on span "À venir" at bounding box center [88, 33] width 19 height 8
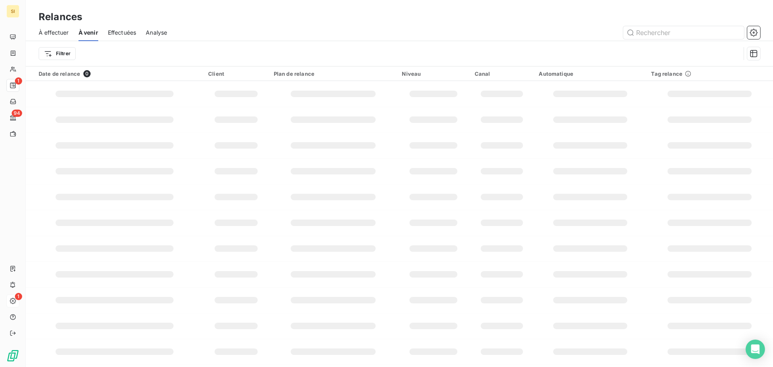
click at [63, 35] on span "À effectuer" at bounding box center [54, 33] width 30 height 8
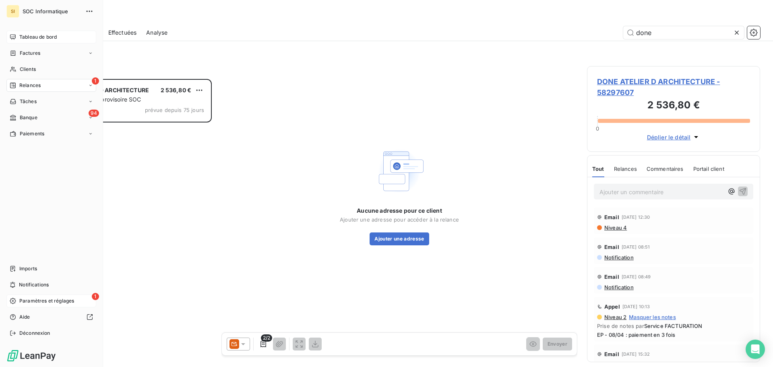
scroll to position [282, 167]
click at [26, 37] on span "Tableau de bord" at bounding box center [37, 36] width 37 height 7
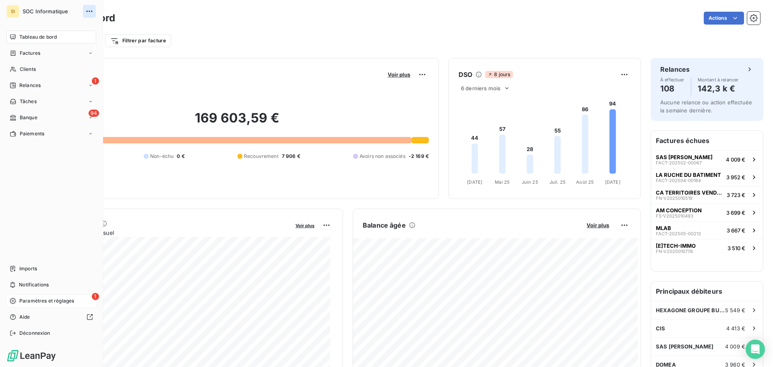
click at [90, 12] on icon "button" at bounding box center [89, 11] width 8 height 8
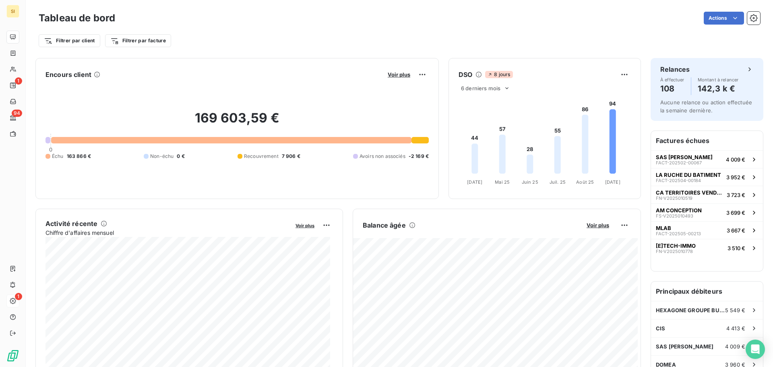
click at [168, 16] on div "Actions" at bounding box center [442, 18] width 635 height 13
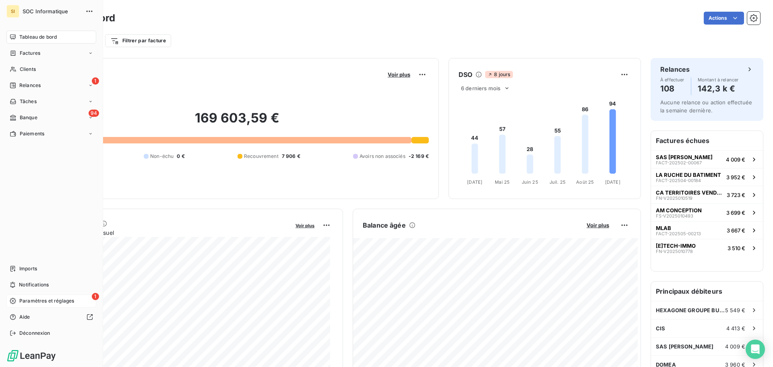
click at [49, 10] on span "SOC Informatique" at bounding box center [52, 11] width 58 height 6
click at [89, 86] on icon at bounding box center [90, 85] width 5 height 5
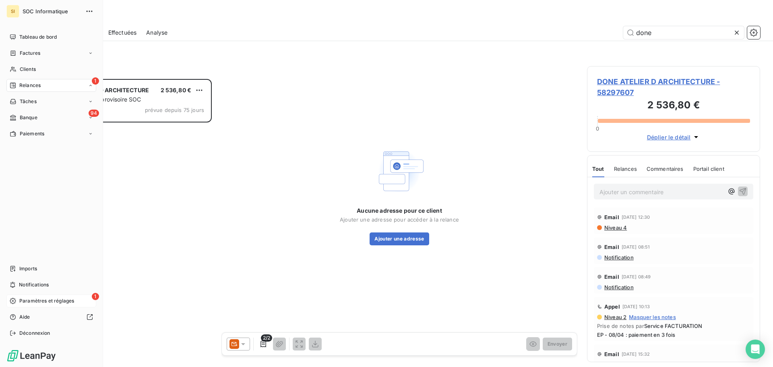
scroll to position [282, 167]
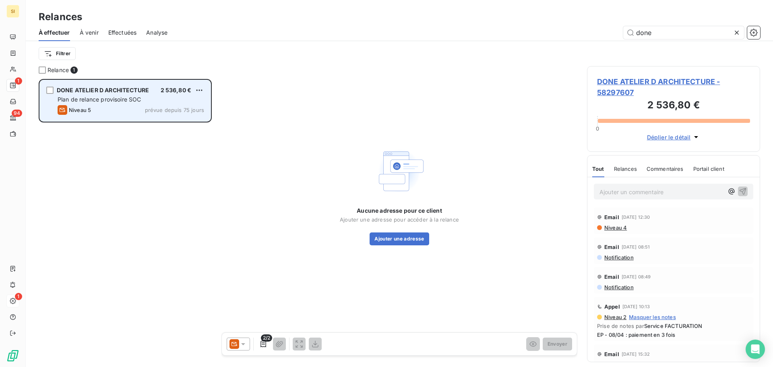
click at [132, 101] on span "Plan de relance provisoire SOC" at bounding box center [100, 99] width 84 height 7
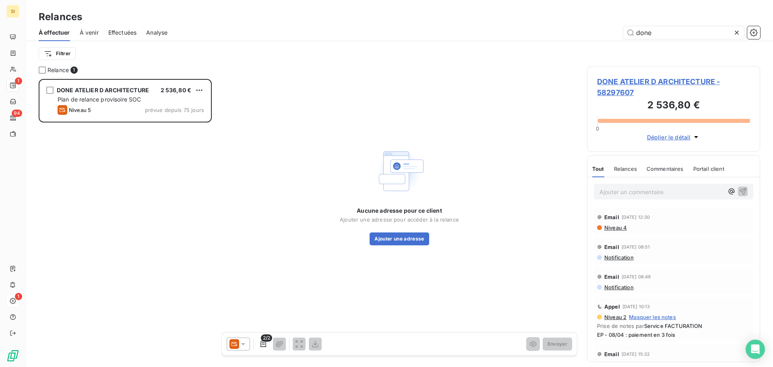
click at [238, 343] on icon at bounding box center [235, 344] width 10 height 10
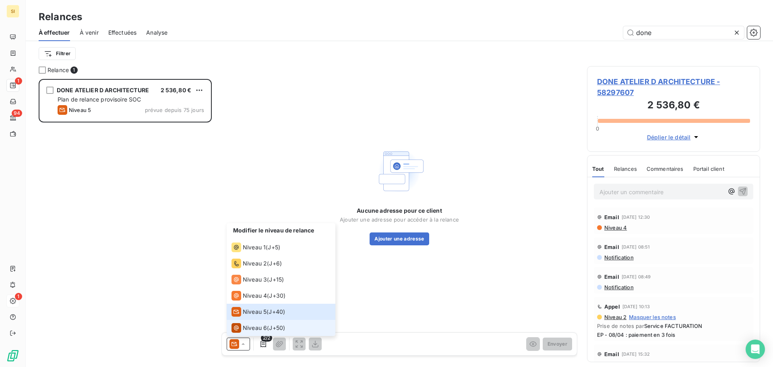
click at [250, 328] on span "Niveau 6" at bounding box center [255, 328] width 24 height 8
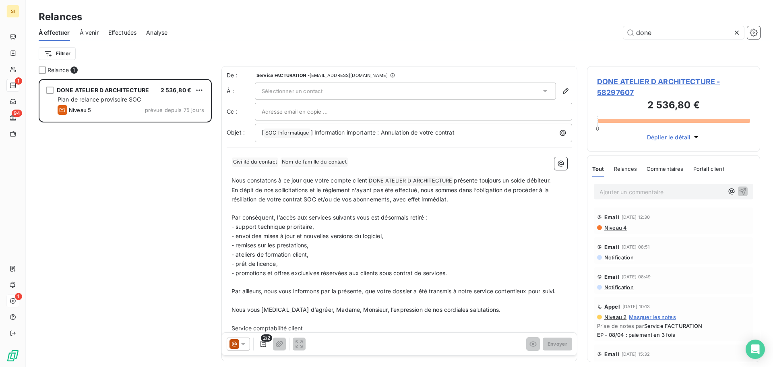
click at [335, 239] on p "- envoi des mises à jour et nouvelles versions du logiciel," at bounding box center [400, 236] width 336 height 9
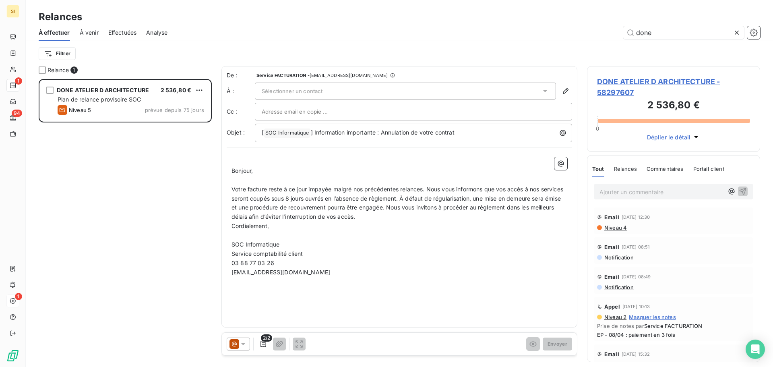
click at [246, 159] on p "﻿" at bounding box center [400, 161] width 336 height 9
click at [230, 168] on div "﻿ Bonjour, ﻿ Votre facture reste à ce jour impayée malgré nos précédentes relan…" at bounding box center [400, 221] width 346 height 139
drag, startPoint x: 351, startPoint y: 198, endPoint x: 297, endPoint y: 201, distance: 54.1
click at [297, 201] on span "Votre facture reste à ce jour impayée malgré nos précédentes relances. Nous vou…" at bounding box center [398, 203] width 333 height 35
click at [265, 199] on span "Votre facture reste à ce jour impayée malgré nos précédentes relances. Nous vou…" at bounding box center [399, 203] width 334 height 35
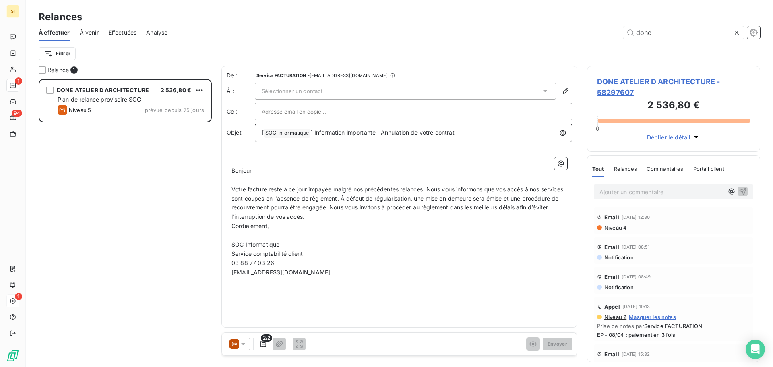
click at [385, 126] on div "[ SOC Informatique ﻿ ] Information importante : Annulation de votre contrat" at bounding box center [414, 131] width 312 height 11
drag, startPoint x: 505, startPoint y: 135, endPoint x: 209, endPoint y: 142, distance: 296.1
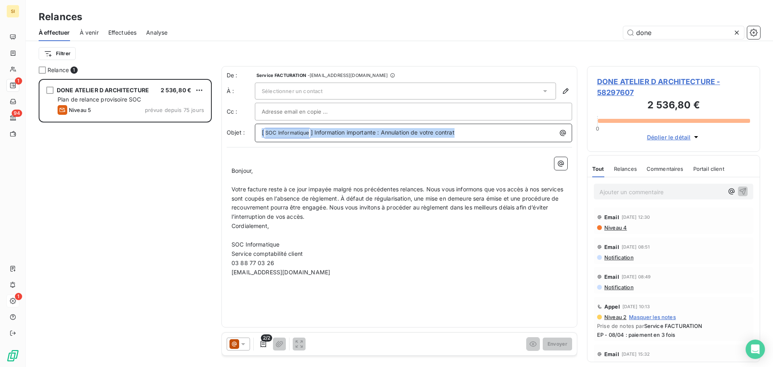
click at [209, 142] on div "Relance 1 DONE ATELIER D ARCHITECTURE 2 536,80 € Plan de relance provisoire SOC…" at bounding box center [399, 216] width 747 height 301
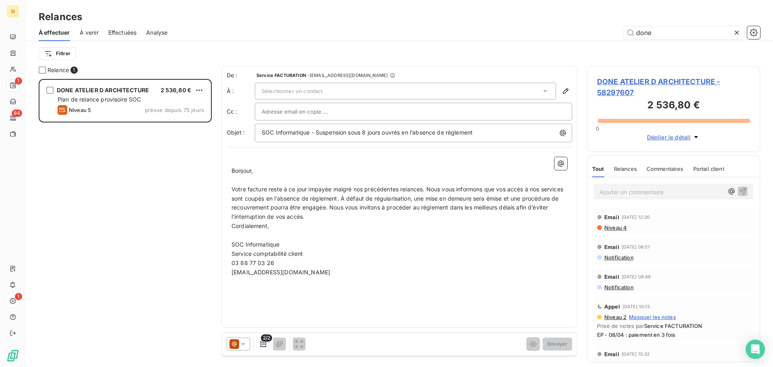
click at [369, 87] on div "Sélectionner un contact" at bounding box center [405, 91] width 301 height 17
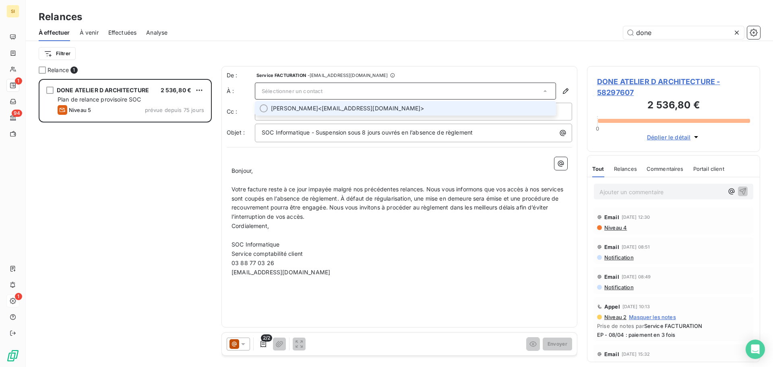
click at [359, 110] on span "[PERSON_NAME] <[EMAIL_ADDRESS][DOMAIN_NAME]>" at bounding box center [411, 108] width 280 height 8
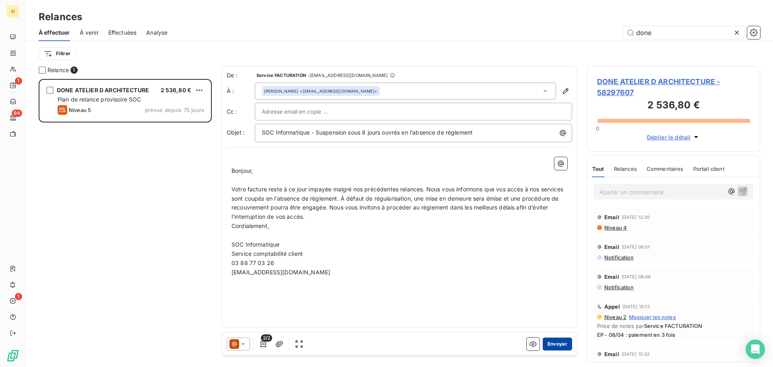
click at [555, 343] on button "Envoyer" at bounding box center [557, 343] width 29 height 13
